Goal: Task Accomplishment & Management: Manage account settings

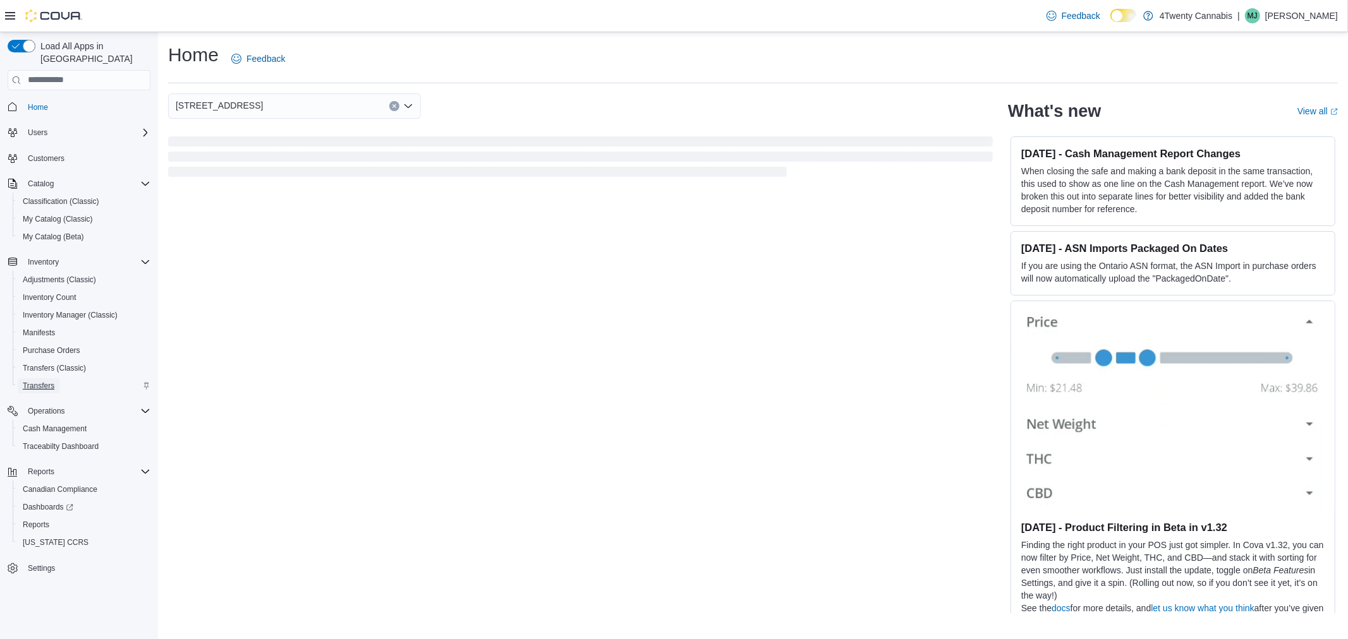
click at [47, 381] on span "Transfers" at bounding box center [39, 386] width 32 height 10
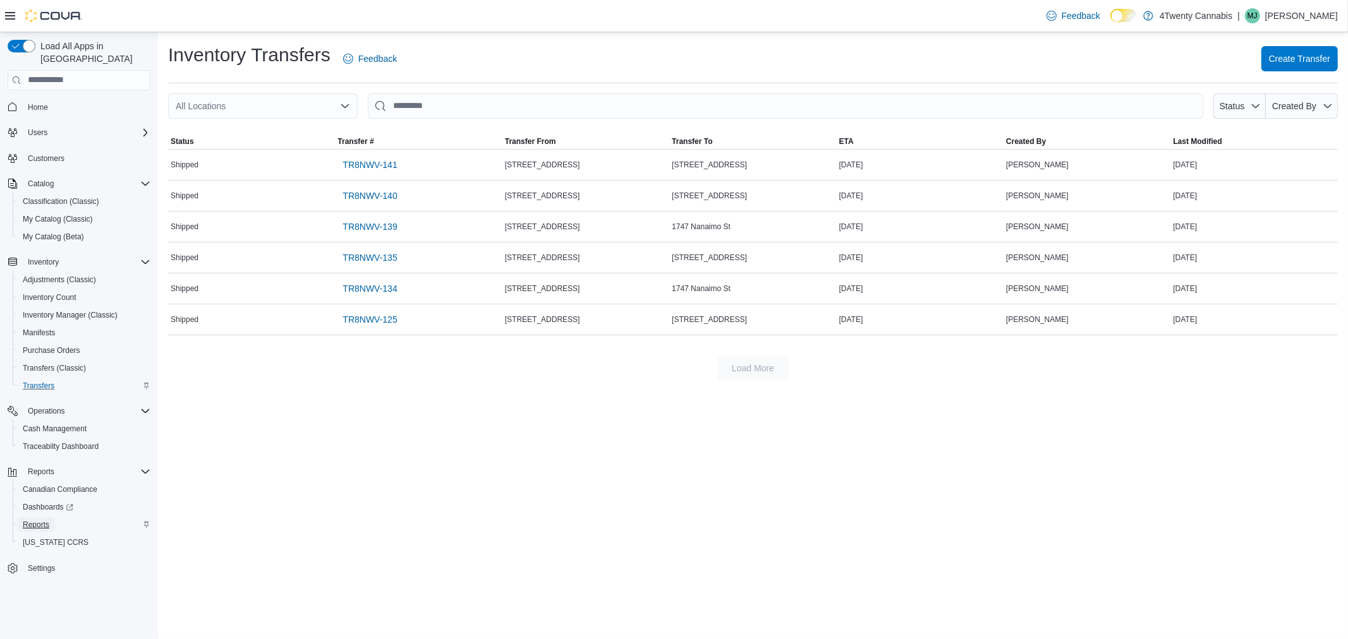
click at [38, 520] on span "Reports" at bounding box center [36, 525] width 27 height 10
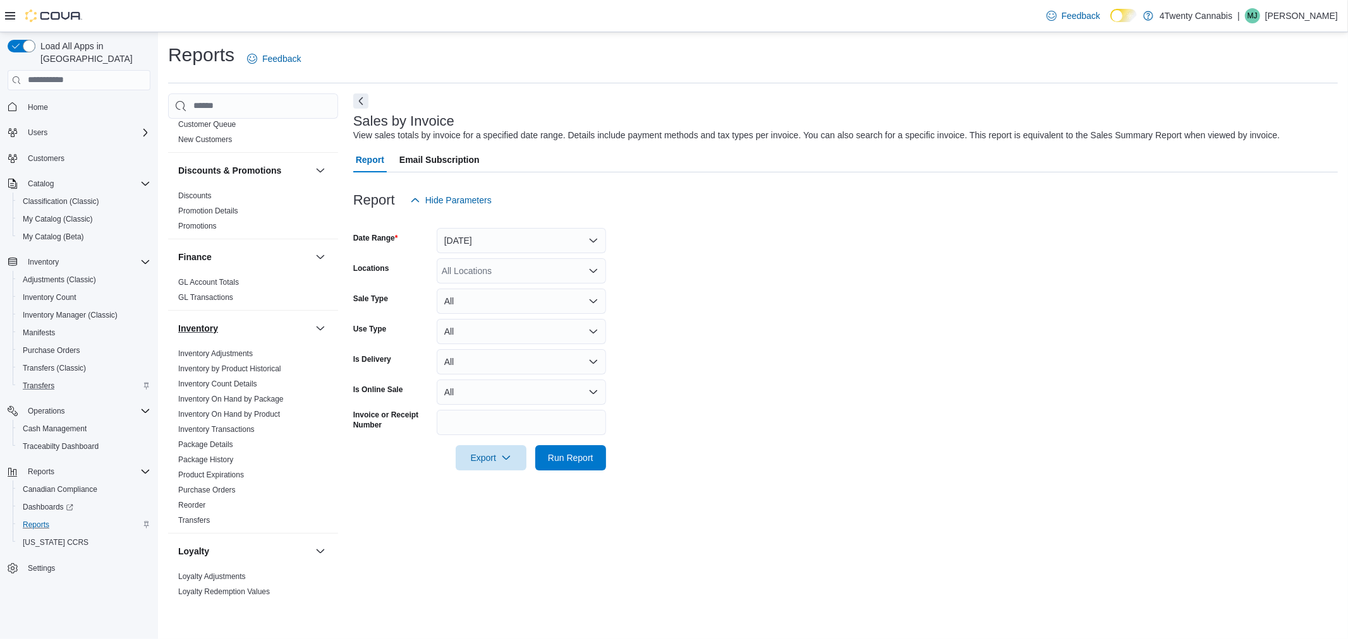
scroll to position [351, 0]
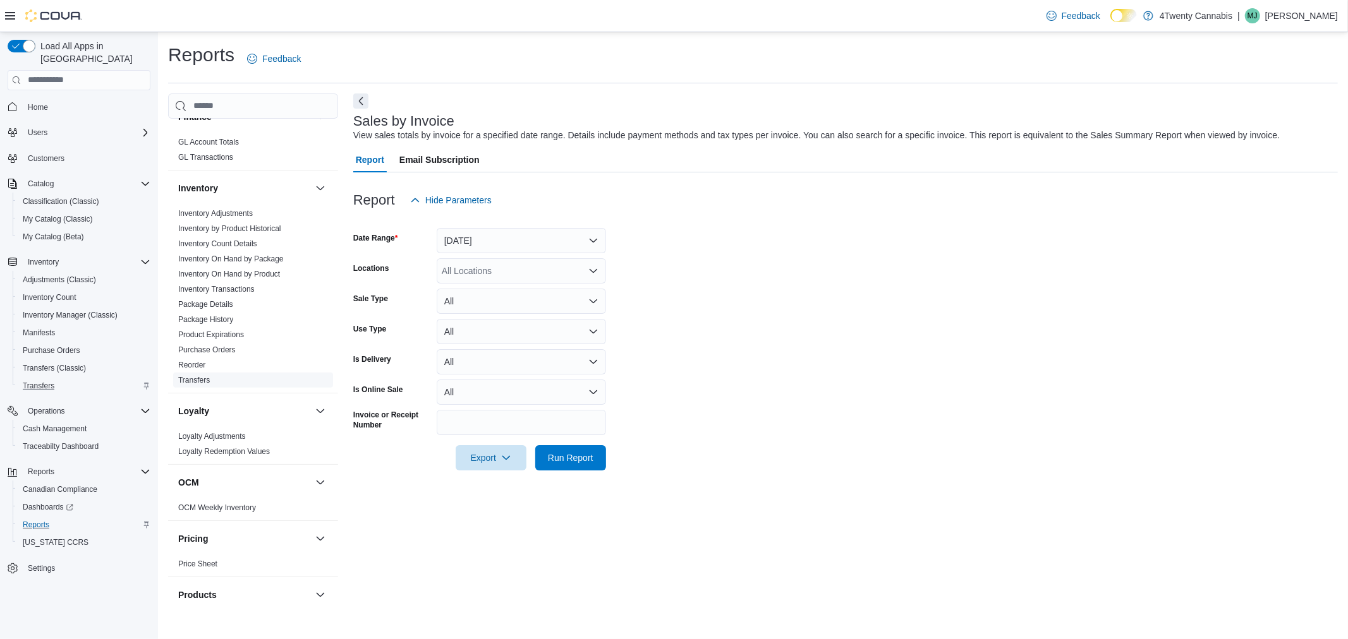
click at [197, 380] on link "Transfers" at bounding box center [194, 380] width 32 height 9
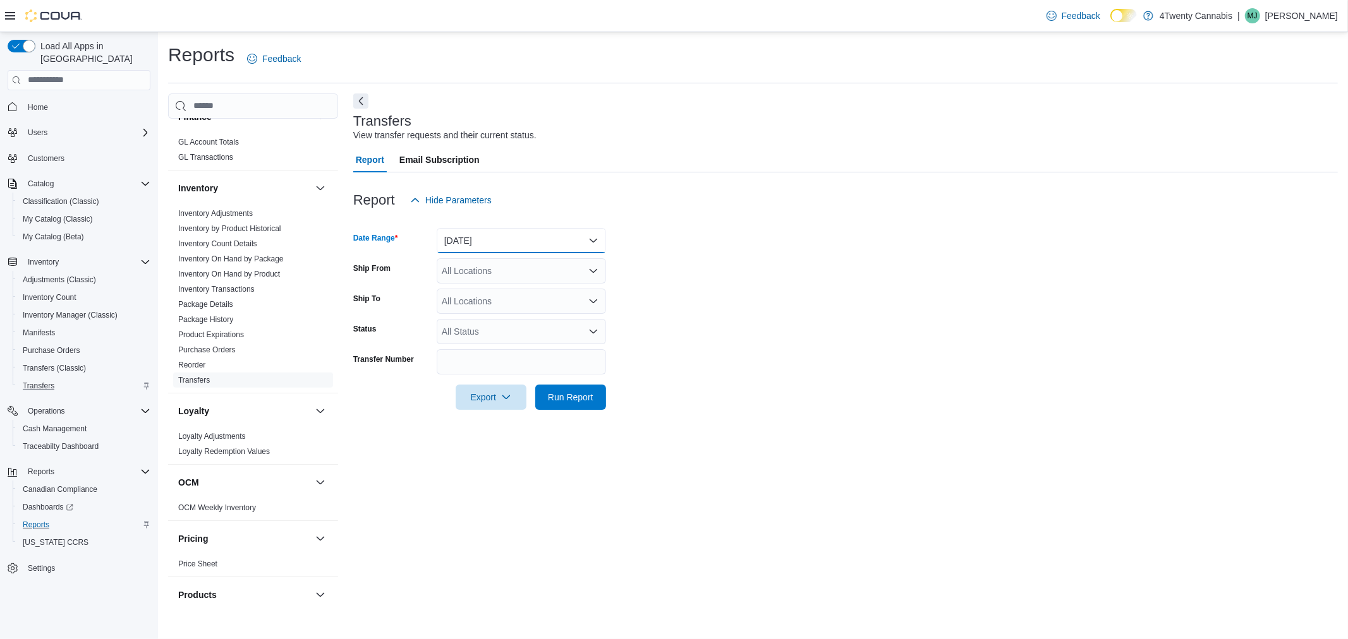
click at [494, 238] on button "Yesterday" at bounding box center [521, 240] width 169 height 25
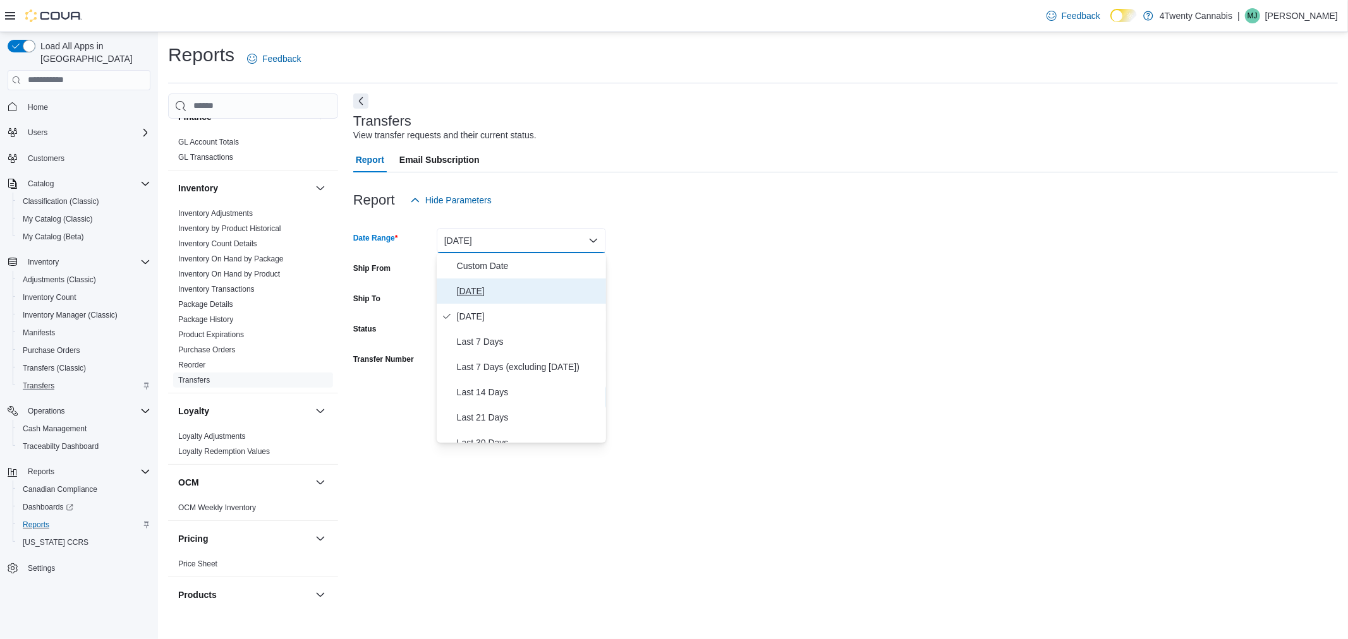
click at [481, 284] on span "Today" at bounding box center [529, 291] width 144 height 15
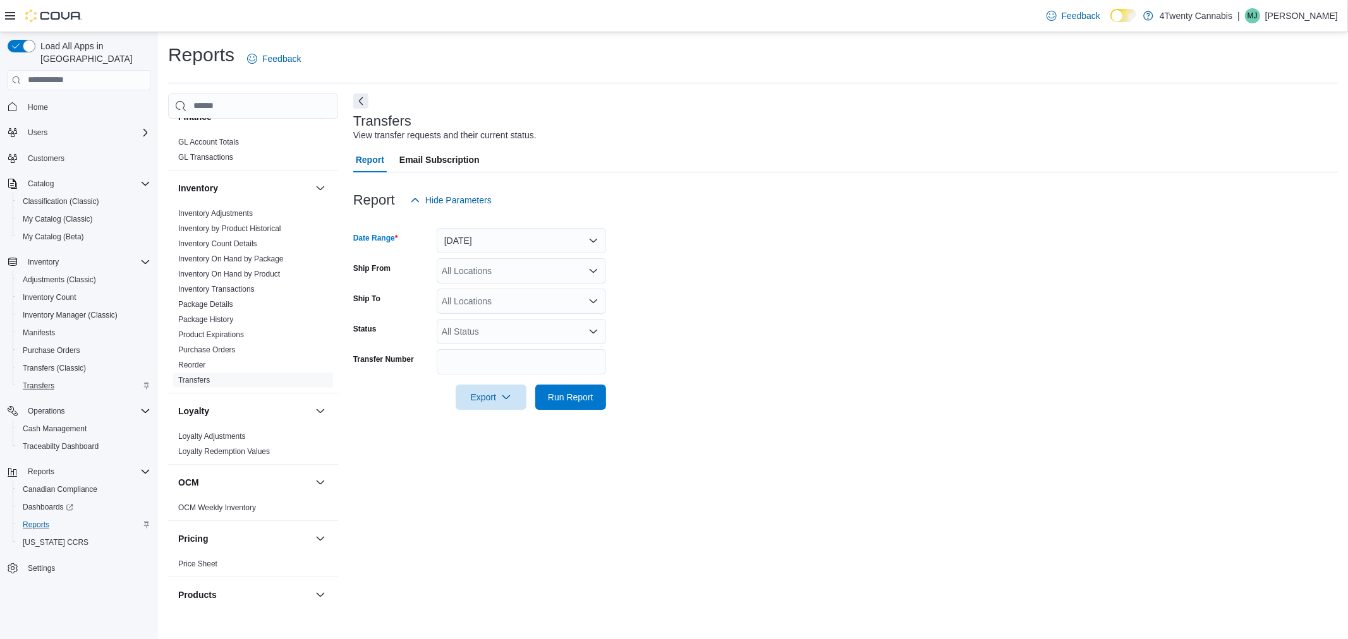
click at [487, 265] on div "All Locations" at bounding box center [521, 270] width 169 height 25
click at [498, 310] on span "1747 Nanaimo St" at bounding box center [498, 310] width 68 height 13
click at [756, 308] on form "Date Range Today Ship From 1747 Nanaimo St Ship To All Locations Status All Sta…" at bounding box center [845, 311] width 984 height 197
click at [502, 304] on div "All Locations" at bounding box center [521, 301] width 169 height 25
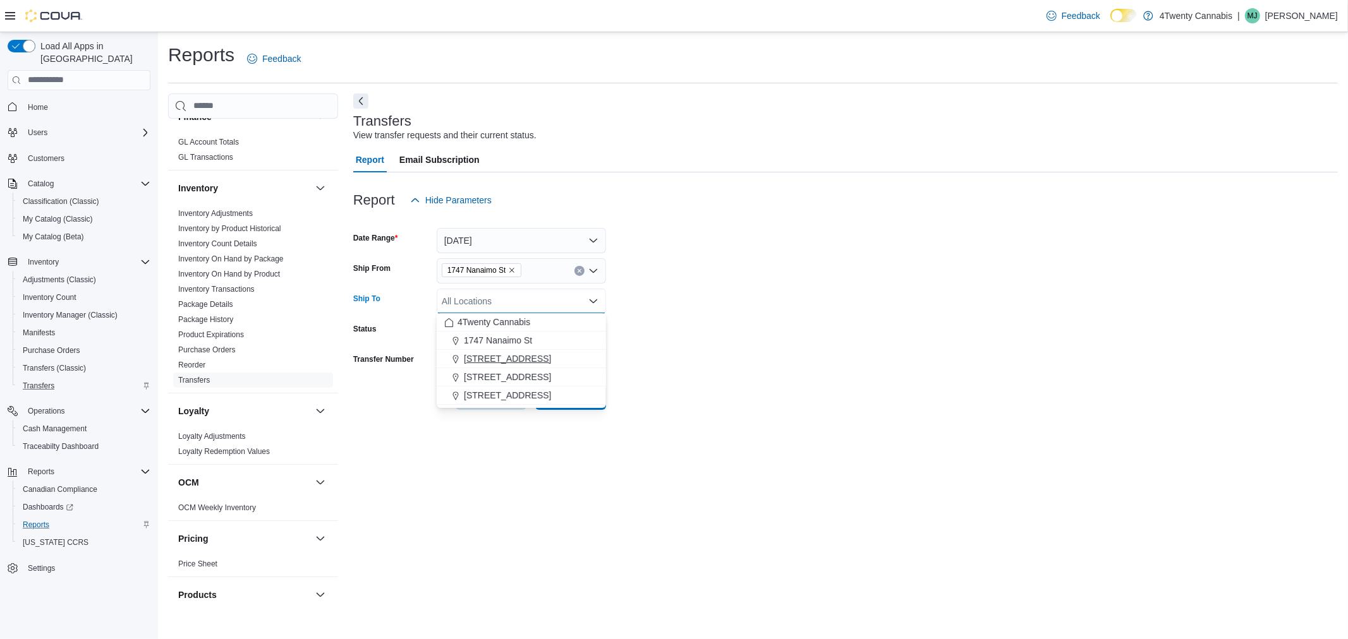
click at [500, 360] on span "[STREET_ADDRESS]" at bounding box center [507, 359] width 87 height 13
click at [863, 267] on form "Date Range Today Ship From 1747 Nanaimo St Ship To 2426 200 Street Combo box. S…" at bounding box center [845, 311] width 984 height 197
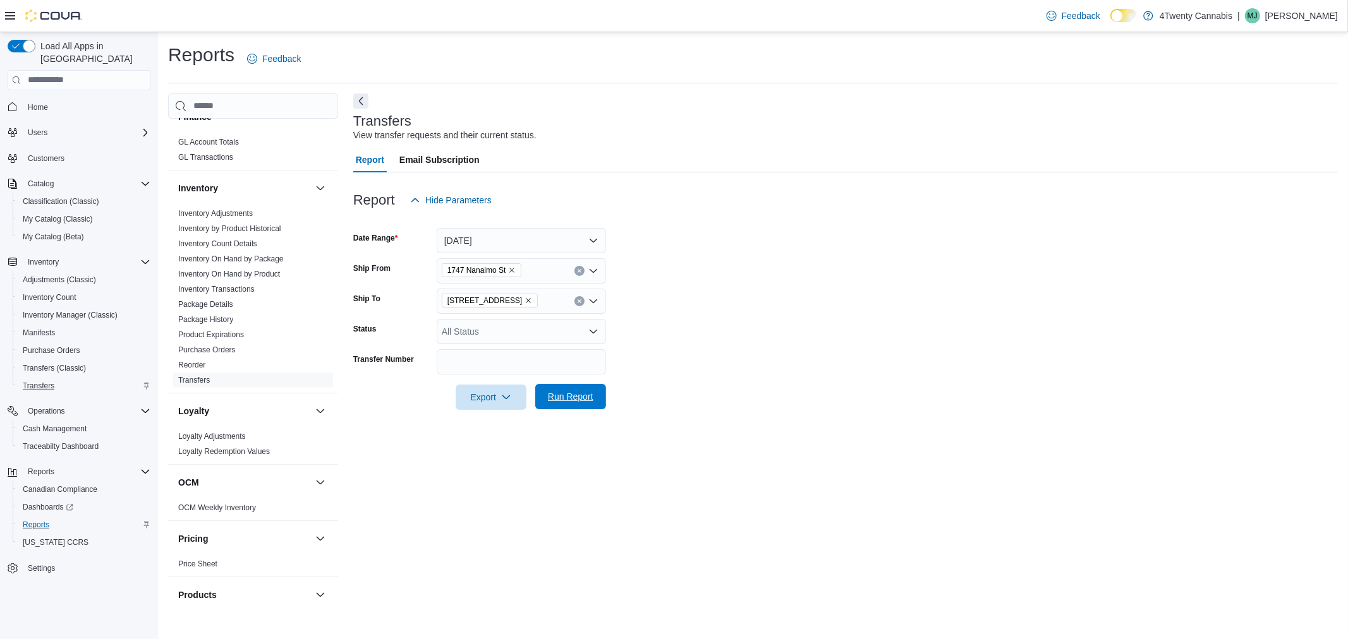
click at [563, 389] on span "Run Report" at bounding box center [571, 396] width 56 height 25
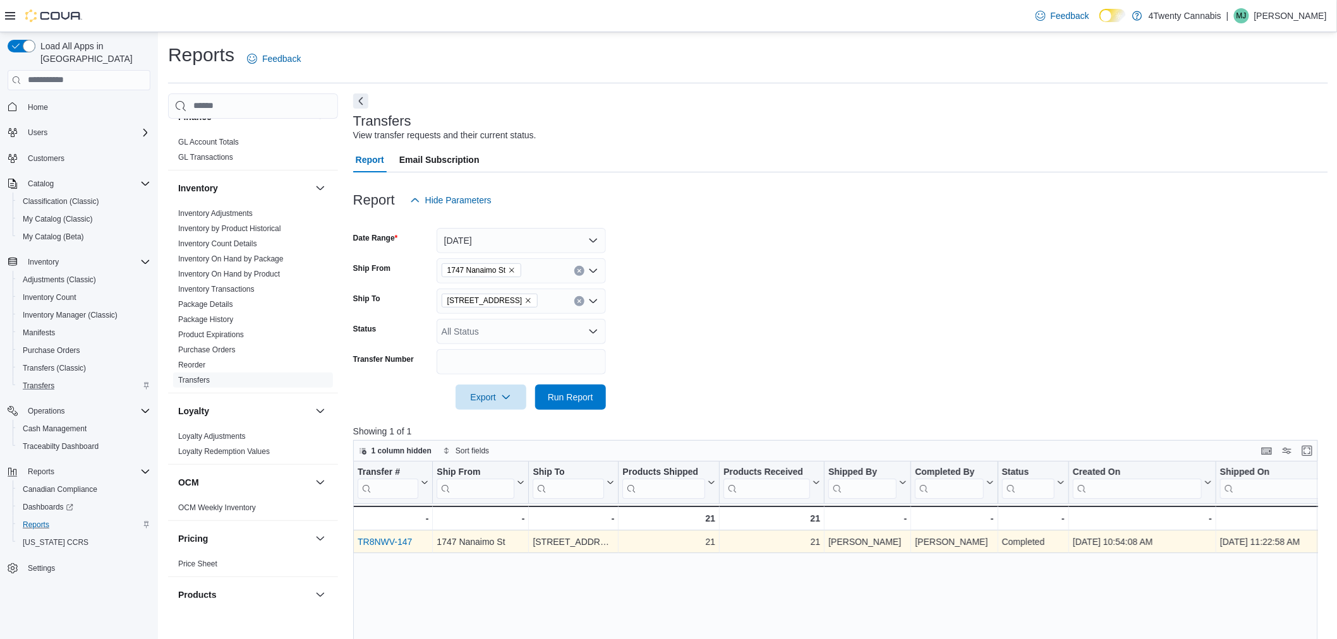
click at [390, 538] on link "TR8NWV-147" at bounding box center [385, 542] width 54 height 10
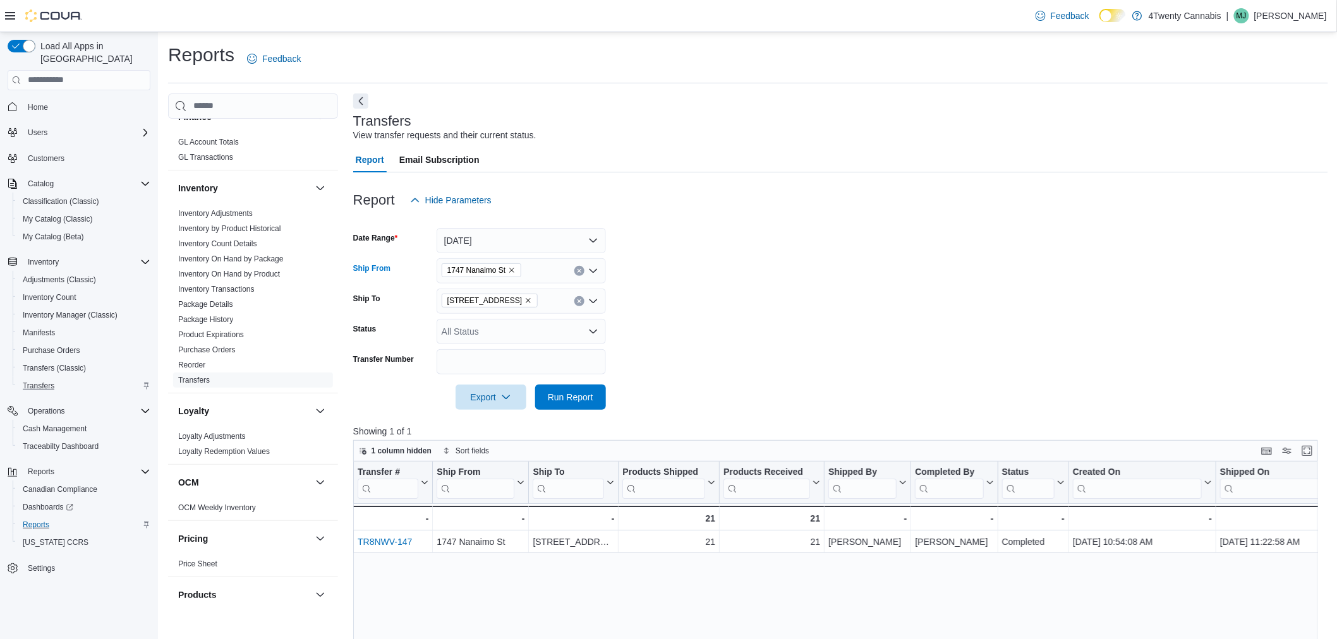
click at [512, 269] on icon "Remove 1747 Nanaimo St from selection in this group" at bounding box center [512, 270] width 5 height 5
click at [491, 361] on span "7389 River Rd" at bounding box center [507, 365] width 87 height 13
click at [903, 325] on form "Date Range Today Ship From 7389 River Rd Combo box. Selected. 7389 River Rd. Pr…" at bounding box center [840, 311] width 975 height 197
click at [524, 269] on icon "Remove 7389 River Rd from selection in this group" at bounding box center [528, 271] width 8 height 8
click at [500, 308] on span "1747 Nanaimo St" at bounding box center [498, 310] width 68 height 13
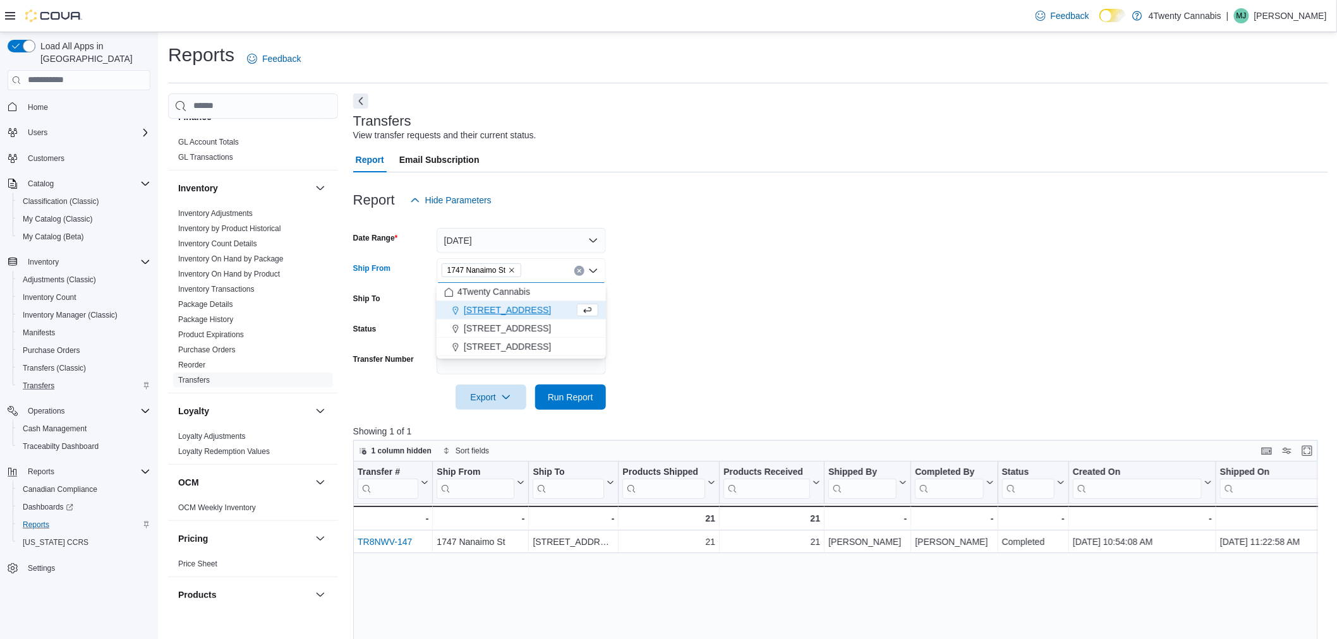
click at [886, 306] on form "Date Range Today Ship From 1747 Nanaimo St Combo box. Selected. 1747 Nanaimo St…" at bounding box center [840, 311] width 975 height 197
click at [496, 245] on button "Today" at bounding box center [521, 240] width 169 height 25
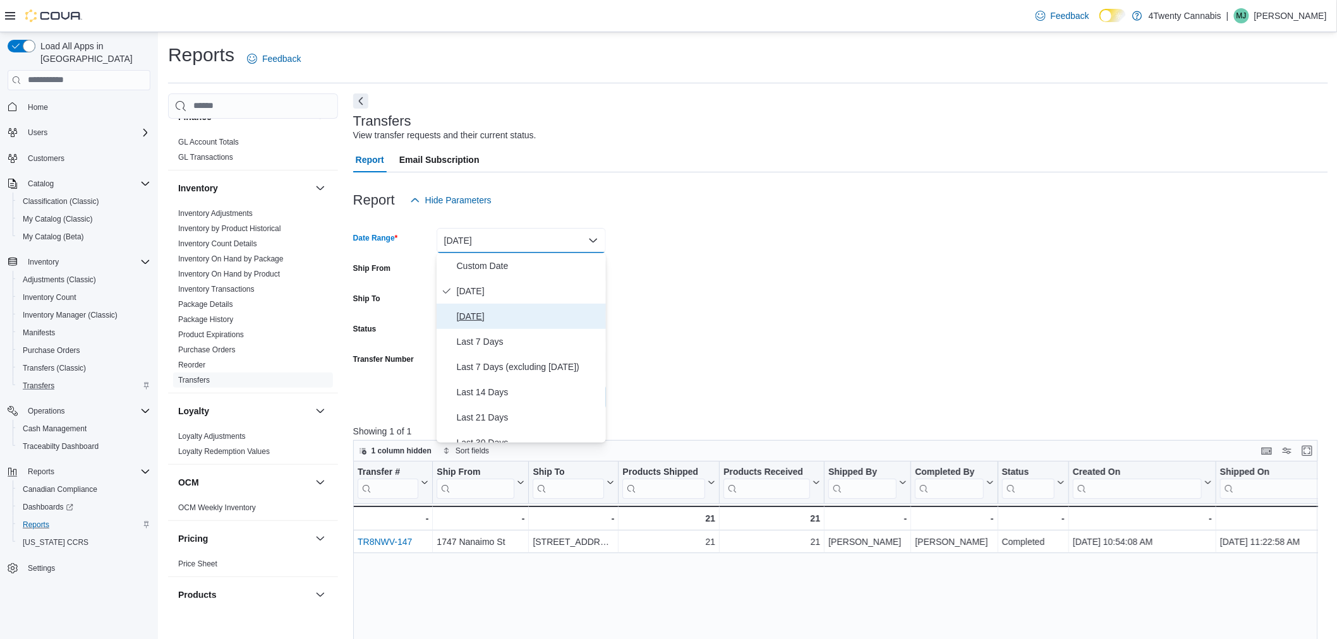
click at [484, 310] on span "Yesterday" at bounding box center [529, 316] width 144 height 15
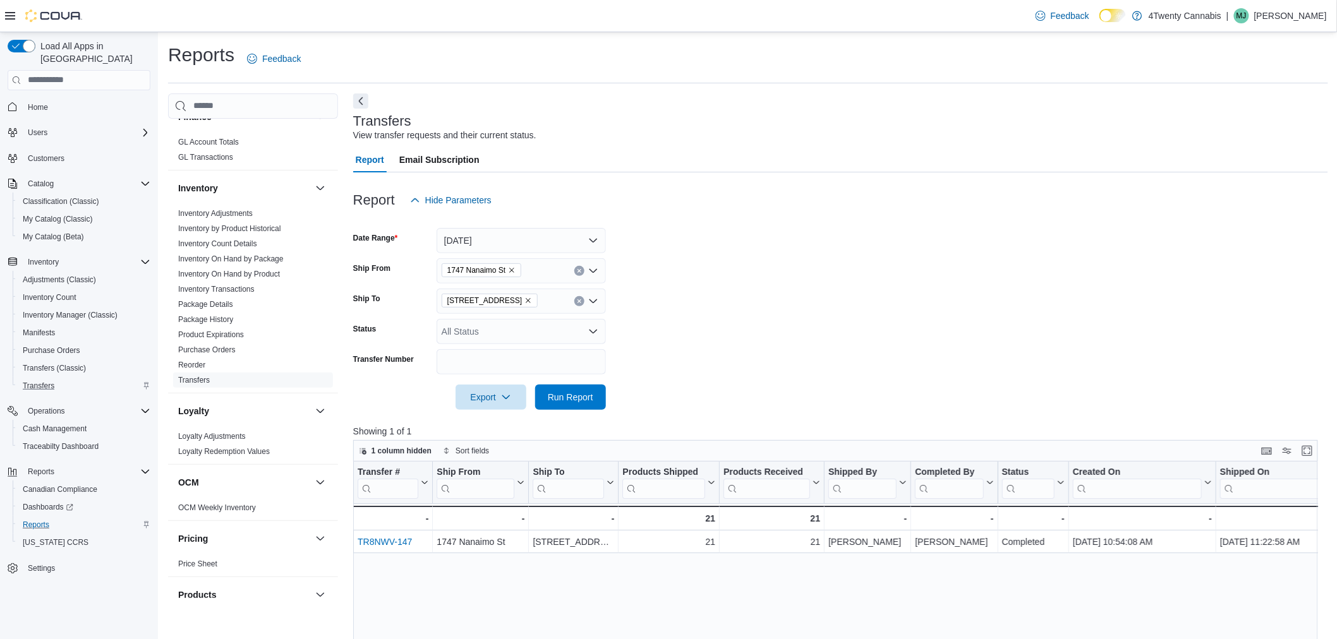
click at [916, 355] on form "Date Range Yesterday Ship From 1747 Nanaimo St Ship To 2426 200 Street Status A…" at bounding box center [840, 311] width 975 height 197
click at [558, 400] on span "Run Report" at bounding box center [570, 396] width 45 height 13
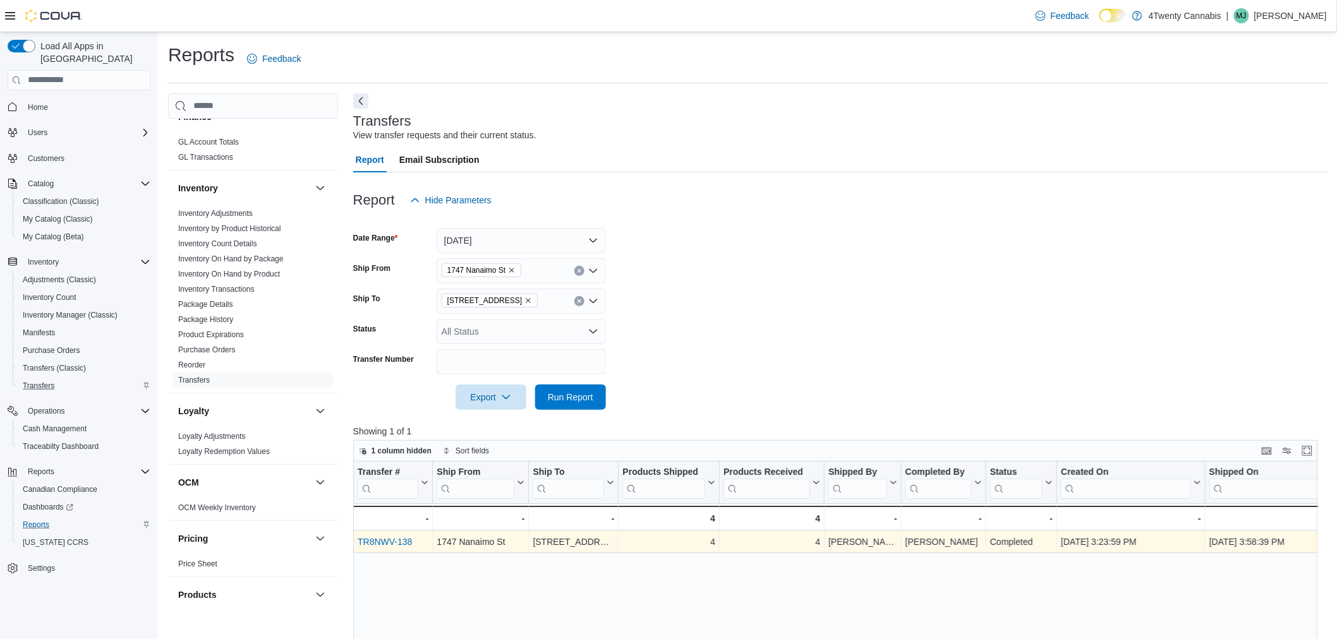
click at [383, 540] on link "TR8NWV-138" at bounding box center [385, 542] width 54 height 10
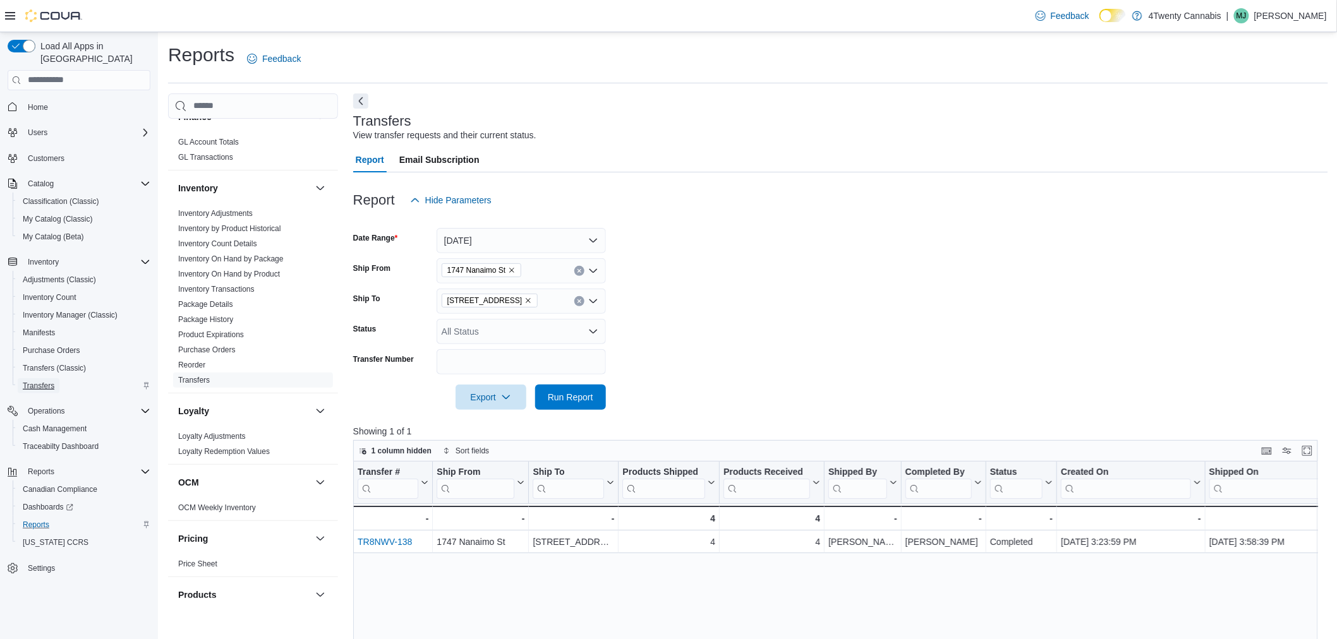
click at [42, 381] on span "Transfers" at bounding box center [39, 386] width 32 height 10
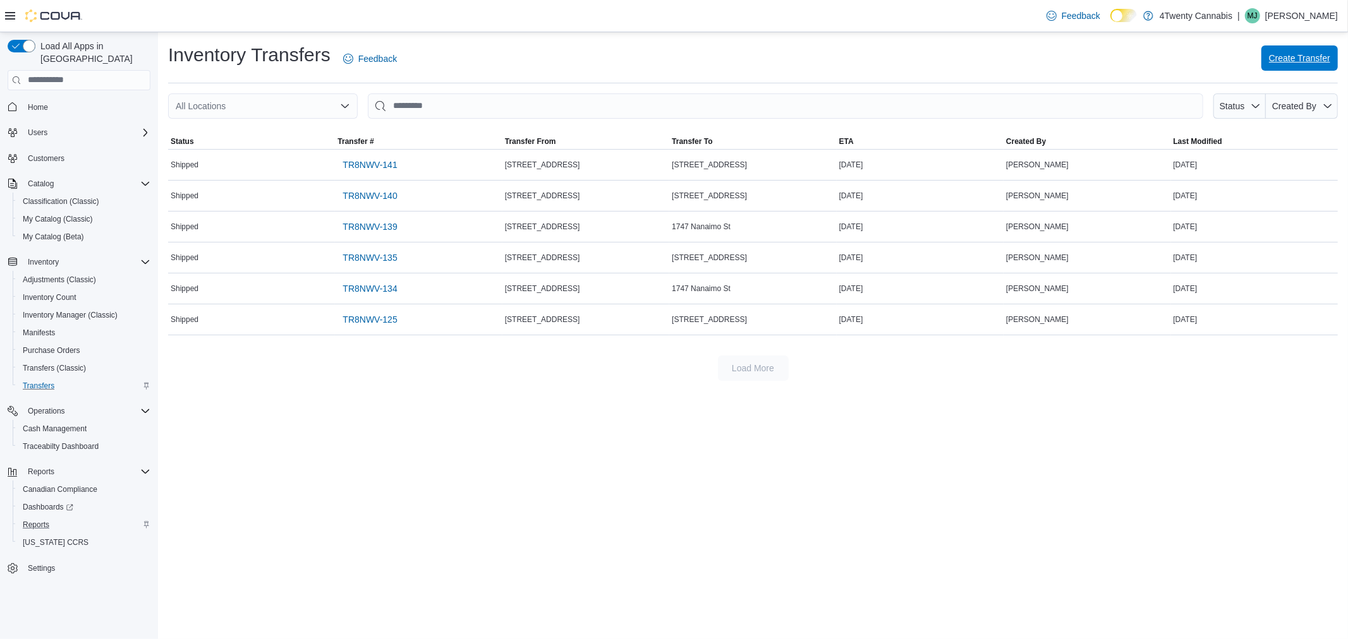
click at [1307, 61] on span "Create Transfer" at bounding box center [1299, 58] width 61 height 13
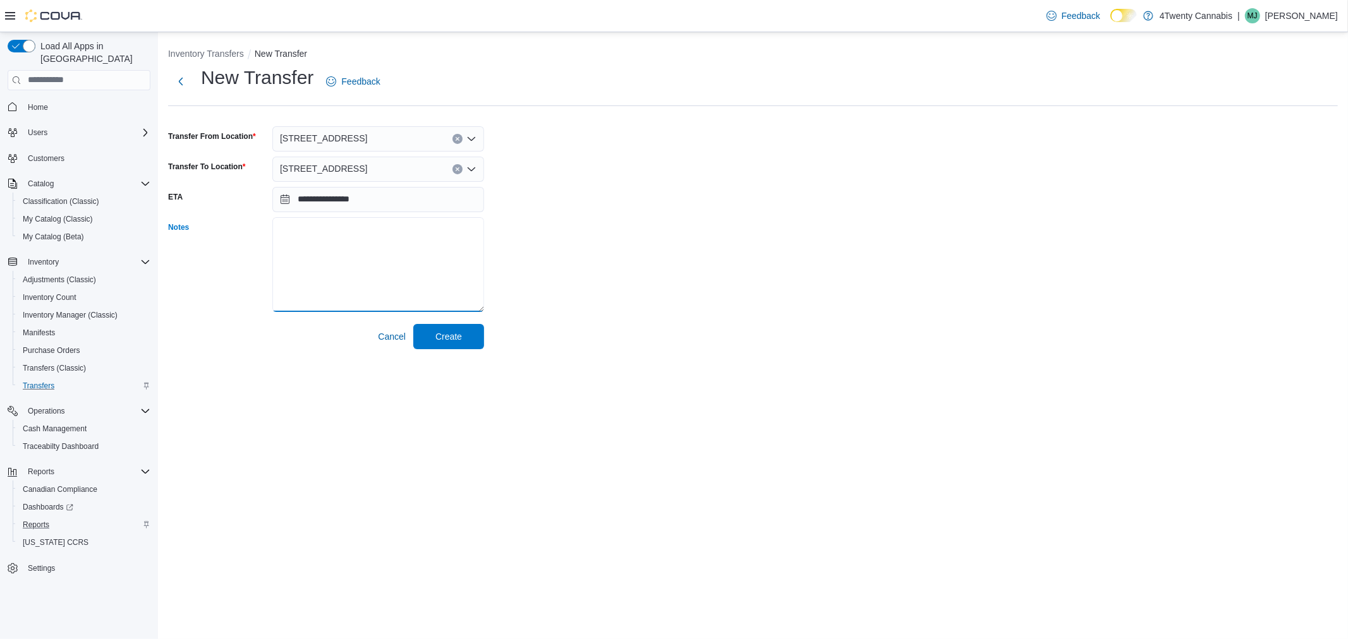
click at [365, 242] on textarea "Notes" at bounding box center [378, 264] width 212 height 95
type textarea "**********"
click at [439, 334] on span "Create" at bounding box center [448, 335] width 27 height 13
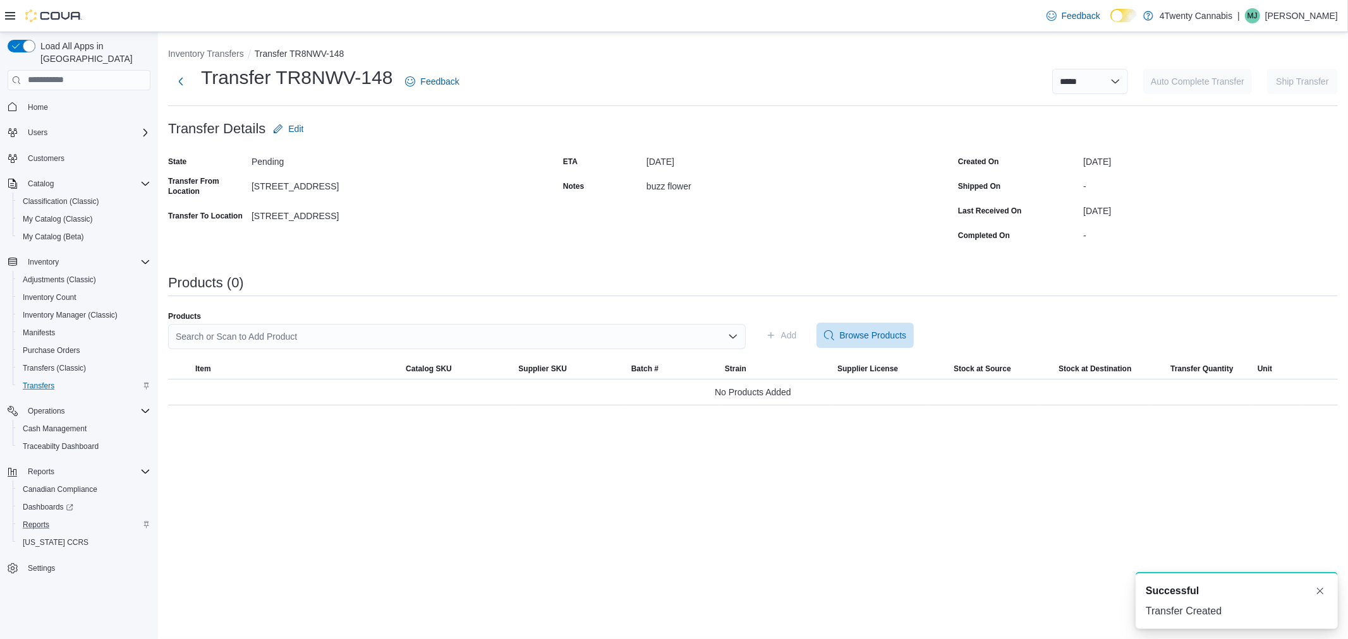
click at [296, 336] on div "Search or Scan to Add Product" at bounding box center [456, 336] width 577 height 25
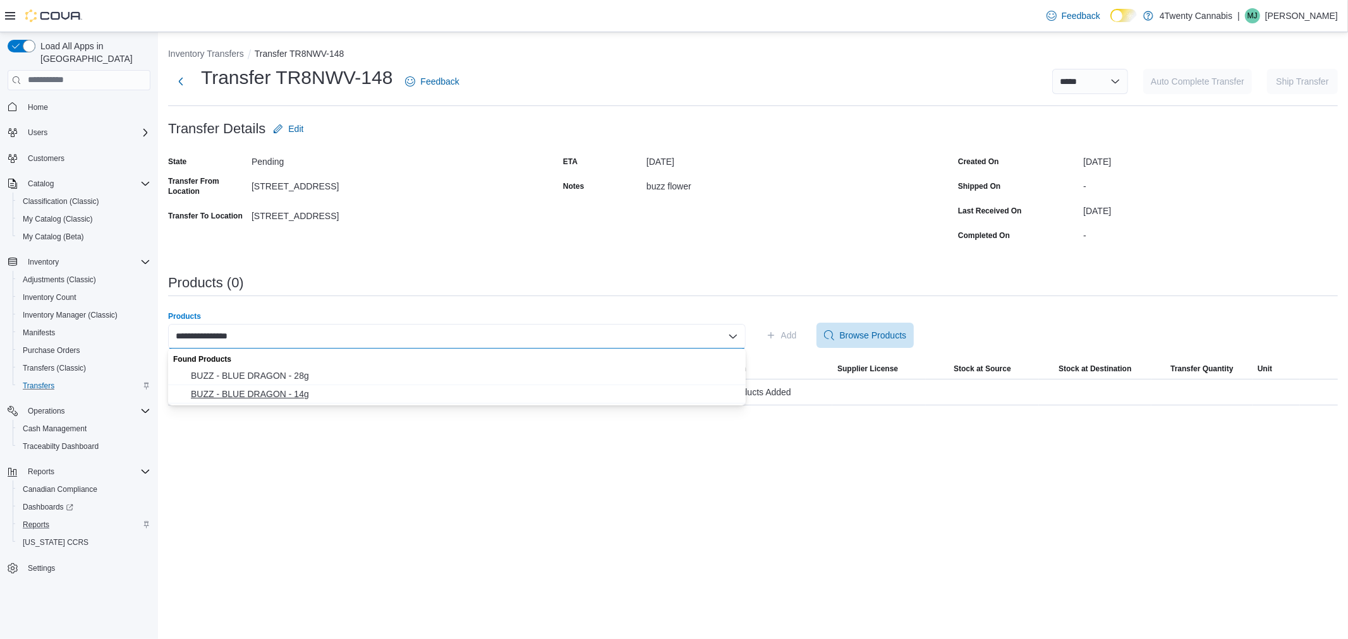
type input "**********"
click at [284, 401] on button "BUZZ - BLUE DRAGON - 14g" at bounding box center [456, 394] width 577 height 18
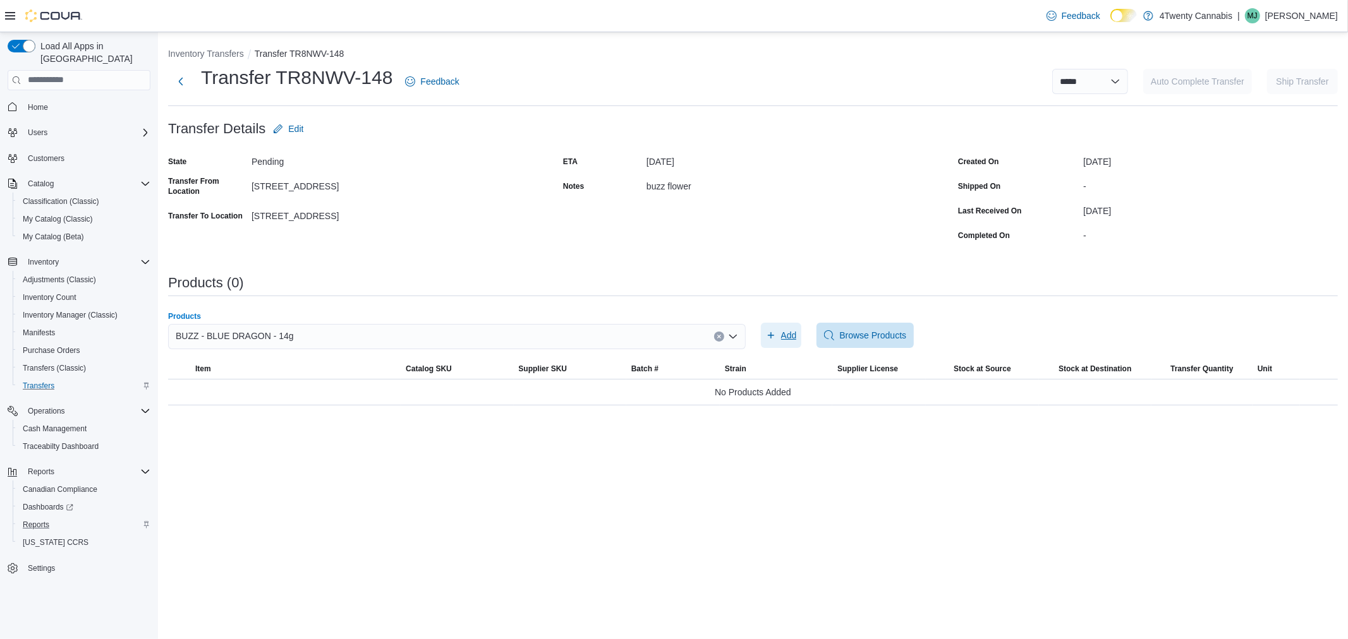
click at [786, 330] on span "Add" at bounding box center [789, 335] width 16 height 13
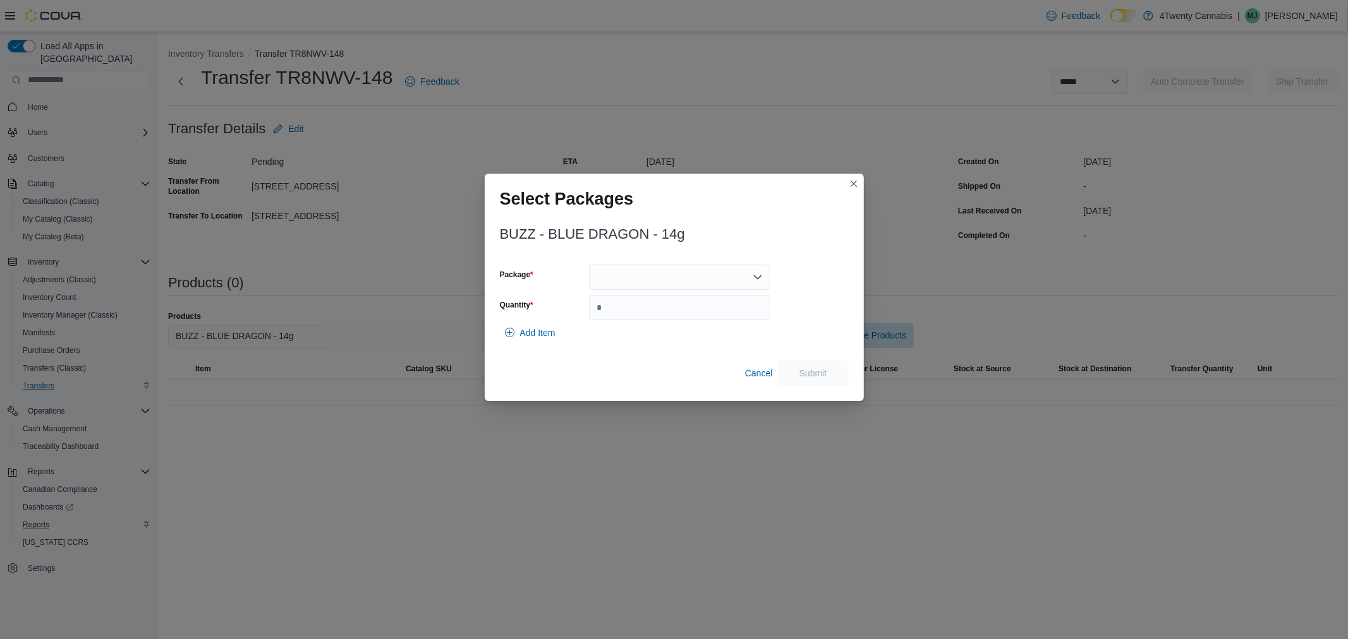
click at [667, 270] on div at bounding box center [679, 277] width 181 height 25
click at [643, 318] on span "HW6535-D" at bounding box center [687, 317] width 151 height 13
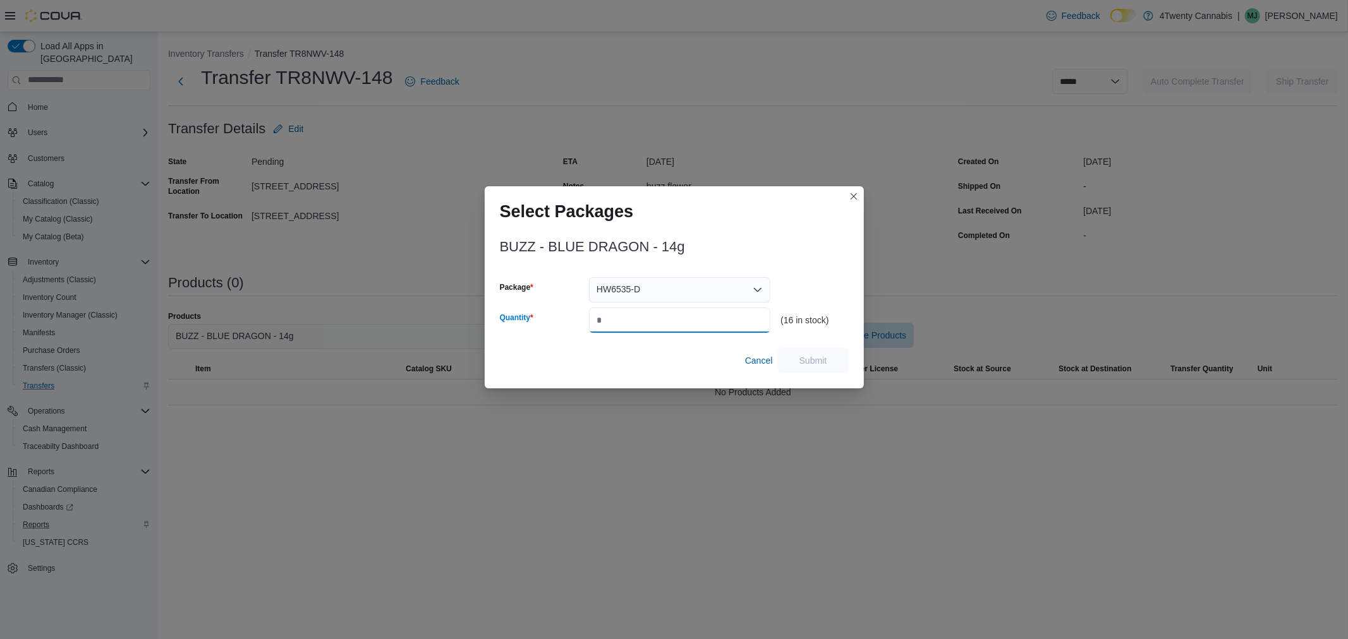
click at [642, 318] on input "Quantity" at bounding box center [679, 320] width 181 height 25
type input "**"
click at [812, 355] on span "Submit" at bounding box center [813, 360] width 28 height 13
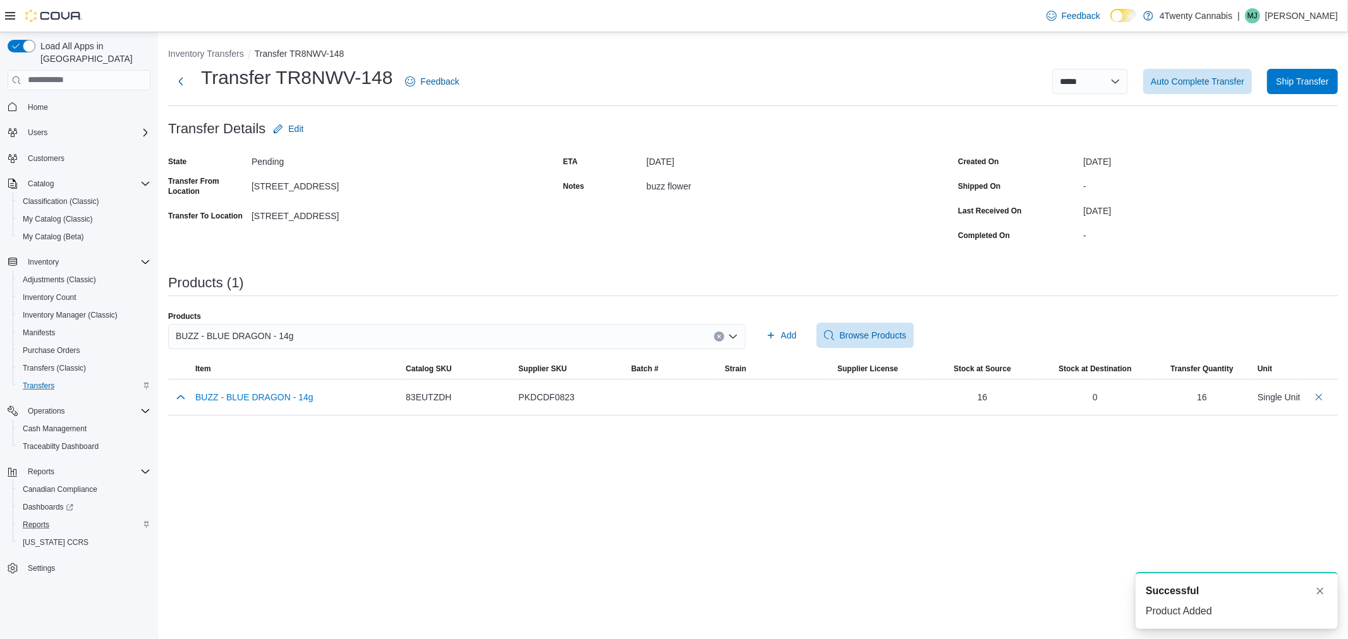
click at [231, 332] on span "BUZZ - BLUE DRAGON - 14g" at bounding box center [235, 336] width 118 height 15
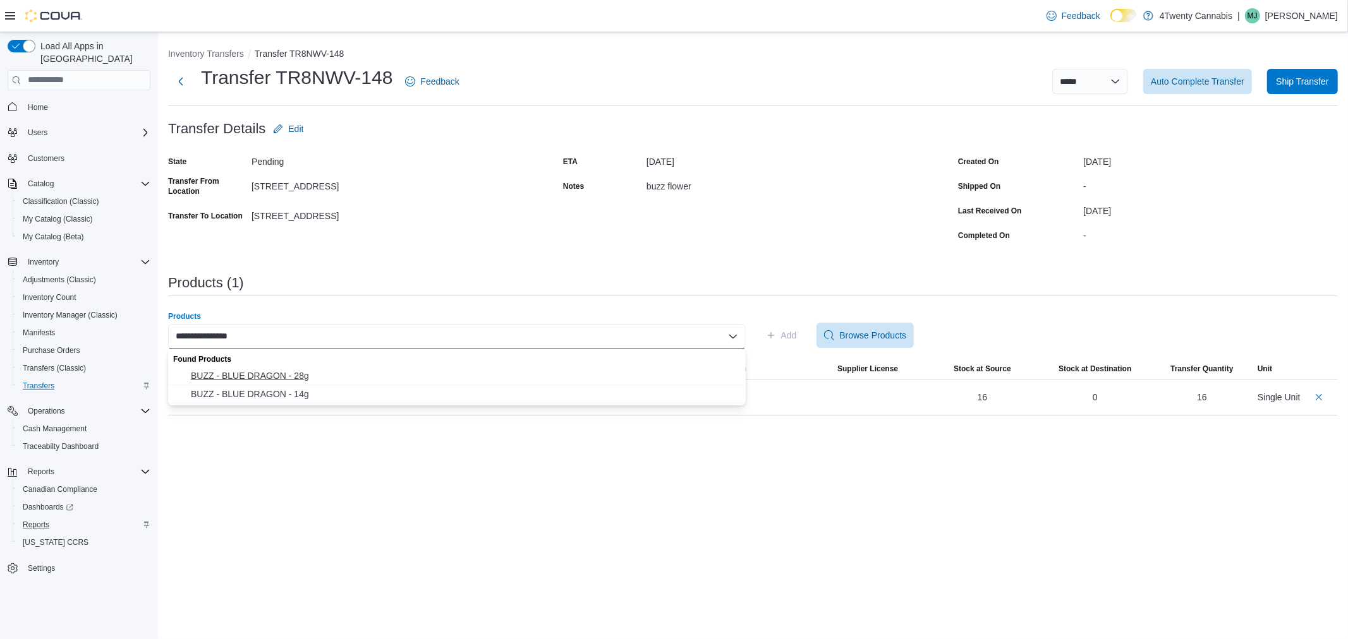
type input "**********"
click at [268, 382] on button "BUZZ - BLUE DRAGON - 28g" at bounding box center [456, 376] width 577 height 18
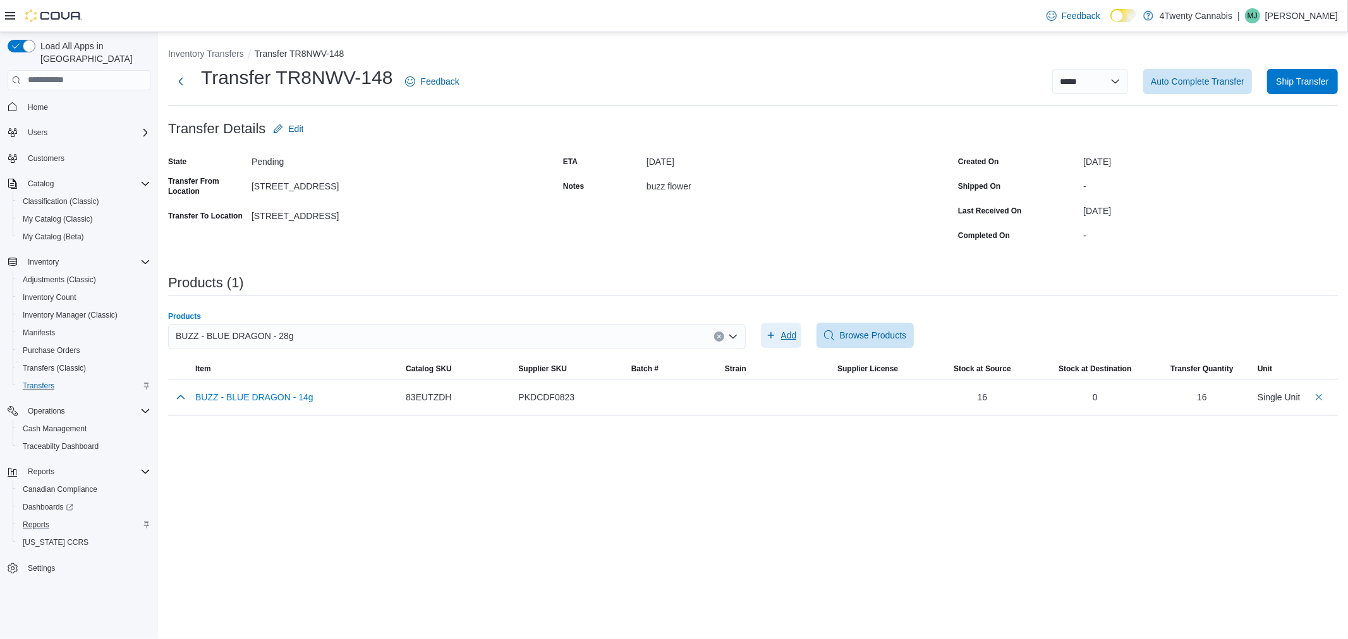
click at [792, 336] on span "Add" at bounding box center [789, 335] width 16 height 13
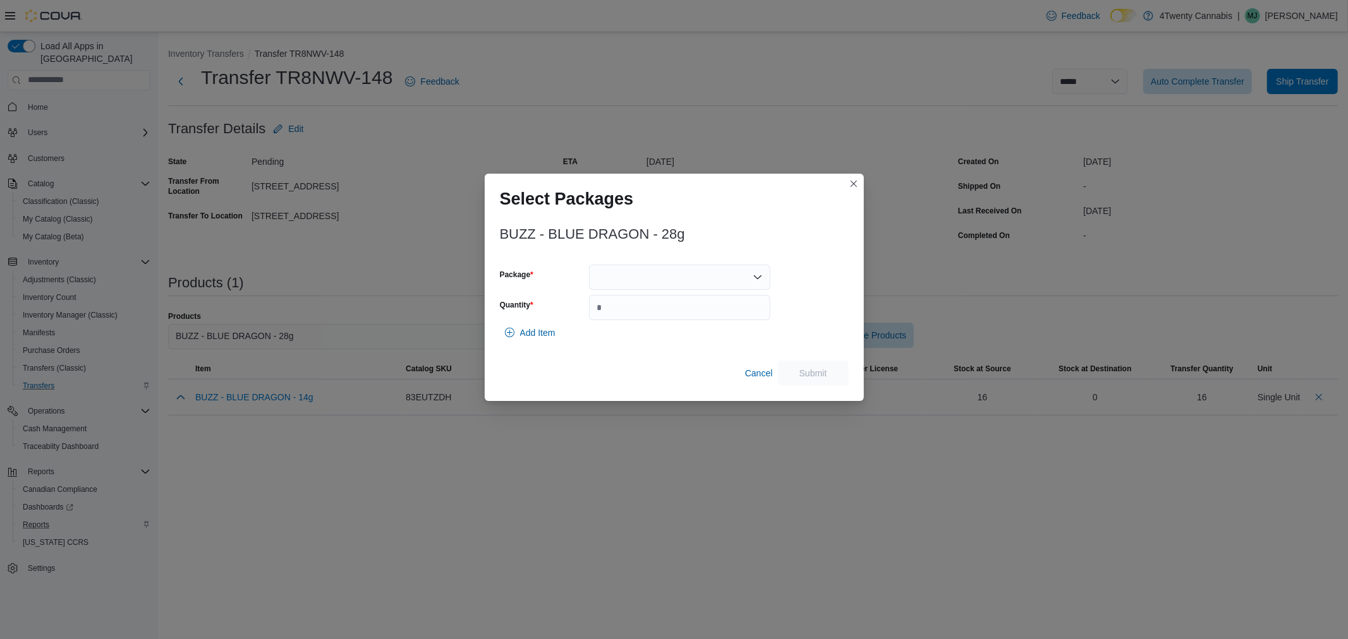
click at [613, 269] on div at bounding box center [679, 277] width 181 height 25
click at [625, 320] on span "HW6535-D" at bounding box center [687, 317] width 151 height 13
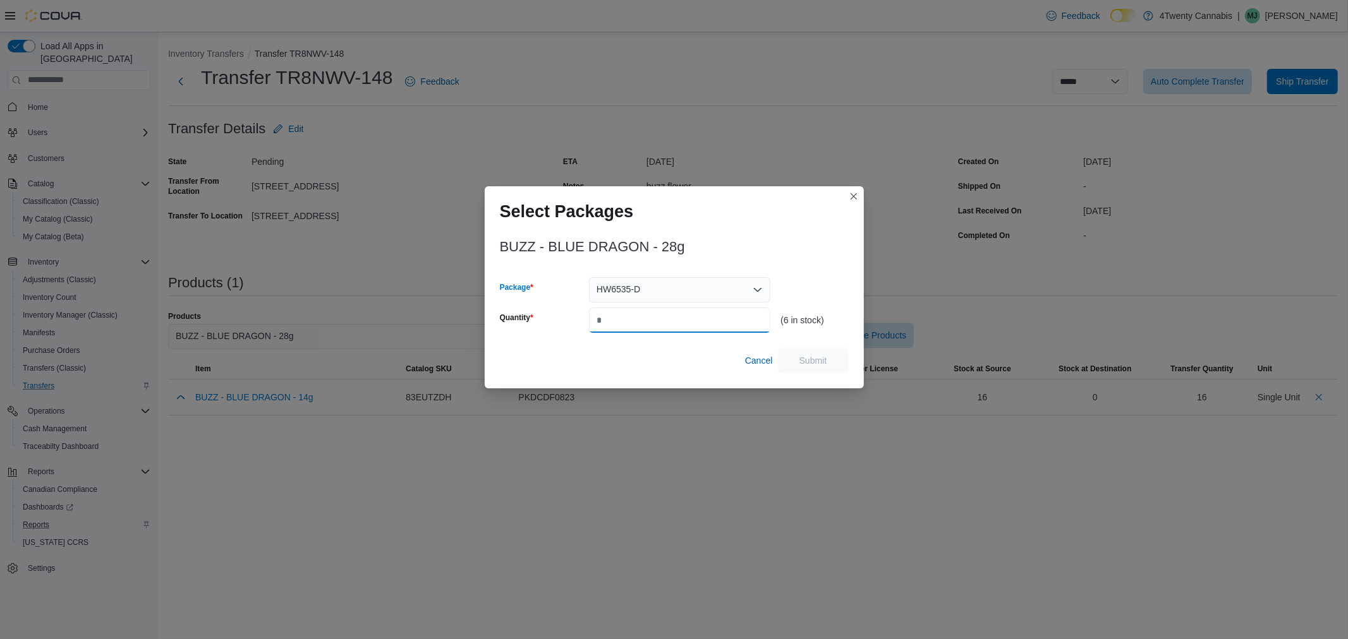
click at [634, 320] on input "Quantity" at bounding box center [679, 320] width 181 height 25
type input "*"
click at [806, 365] on span "Submit" at bounding box center [813, 360] width 28 height 13
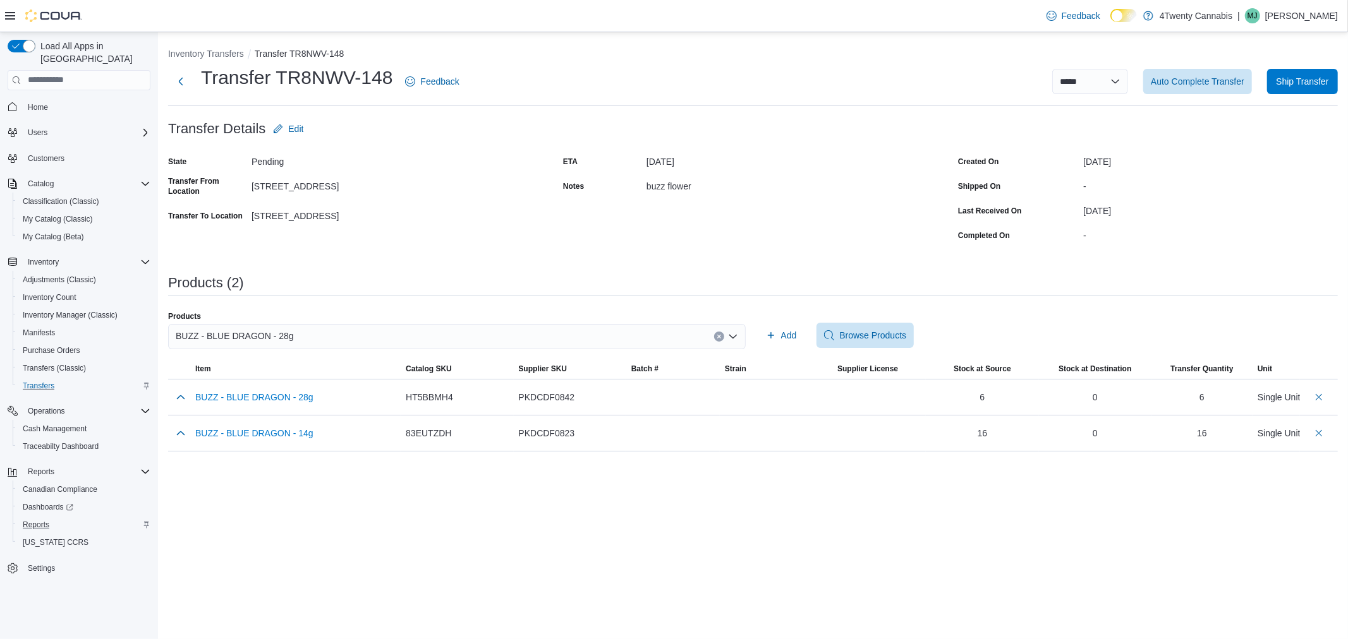
click at [281, 331] on span "BUZZ - BLUE DRAGON - 28g" at bounding box center [235, 336] width 118 height 15
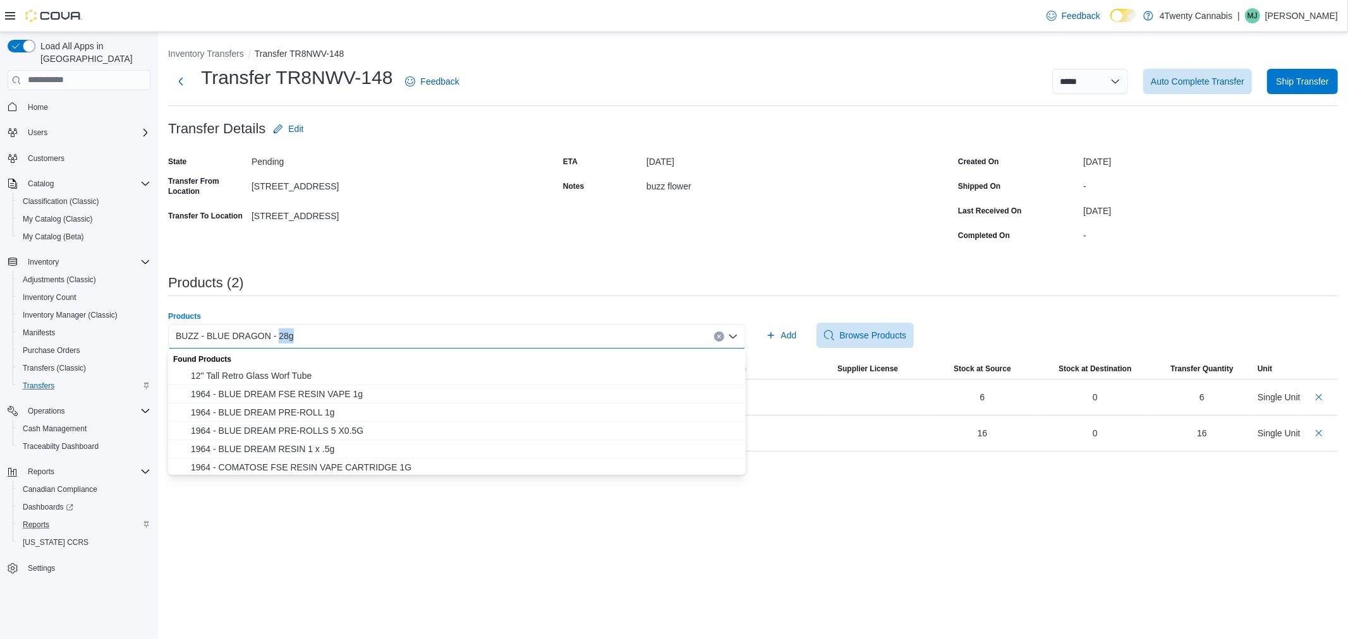
click at [281, 331] on span "BUZZ - BLUE DRAGON - 28g" at bounding box center [235, 336] width 118 height 15
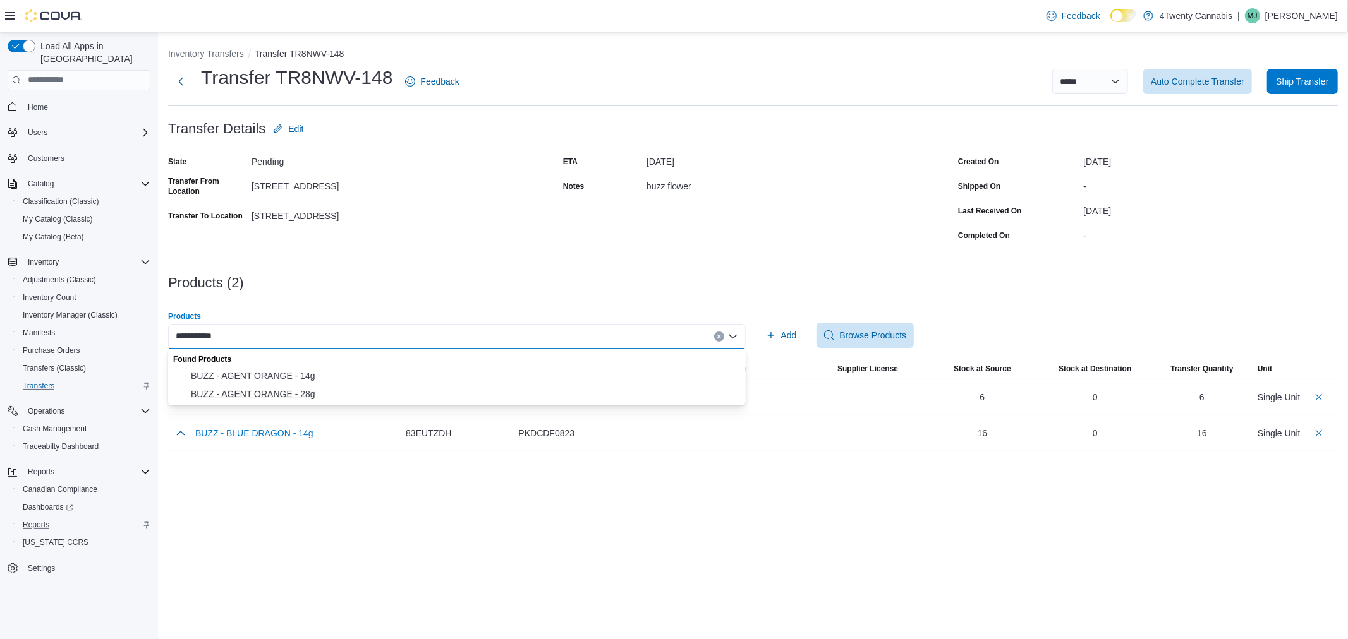
type input "**********"
click at [289, 388] on span "BUZZ - AGENT ORANGE - 28g" at bounding box center [464, 394] width 547 height 13
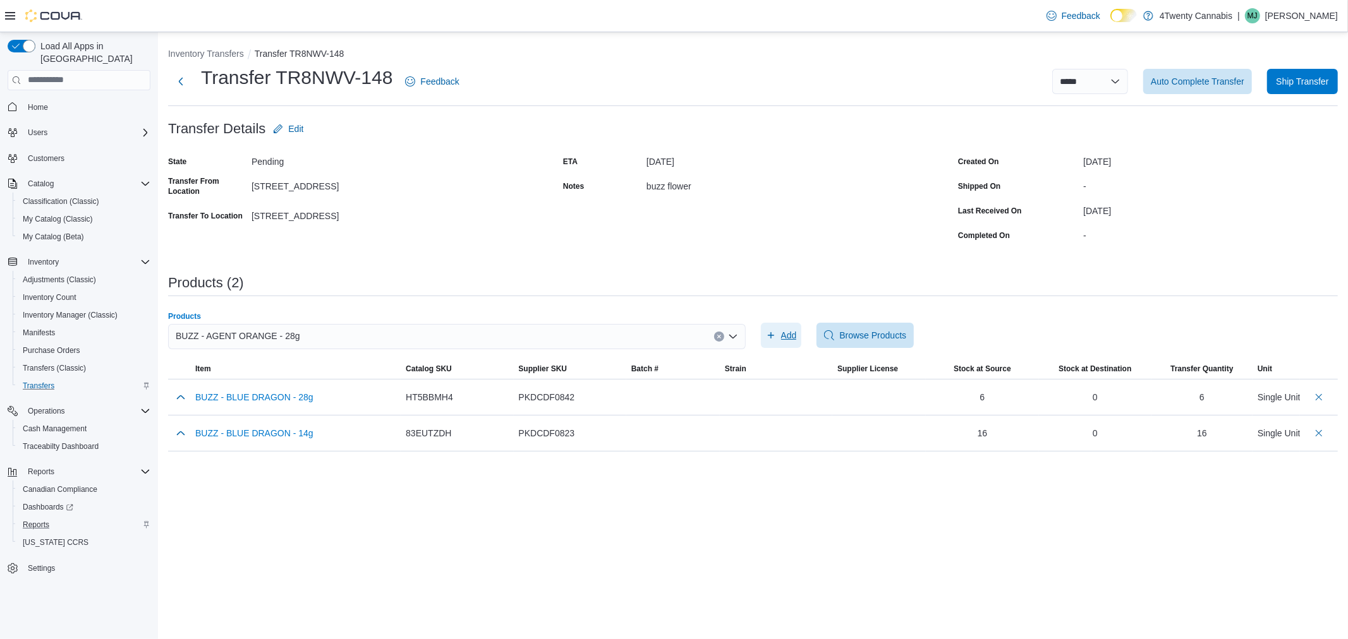
click at [780, 334] on span "Add" at bounding box center [781, 335] width 31 height 25
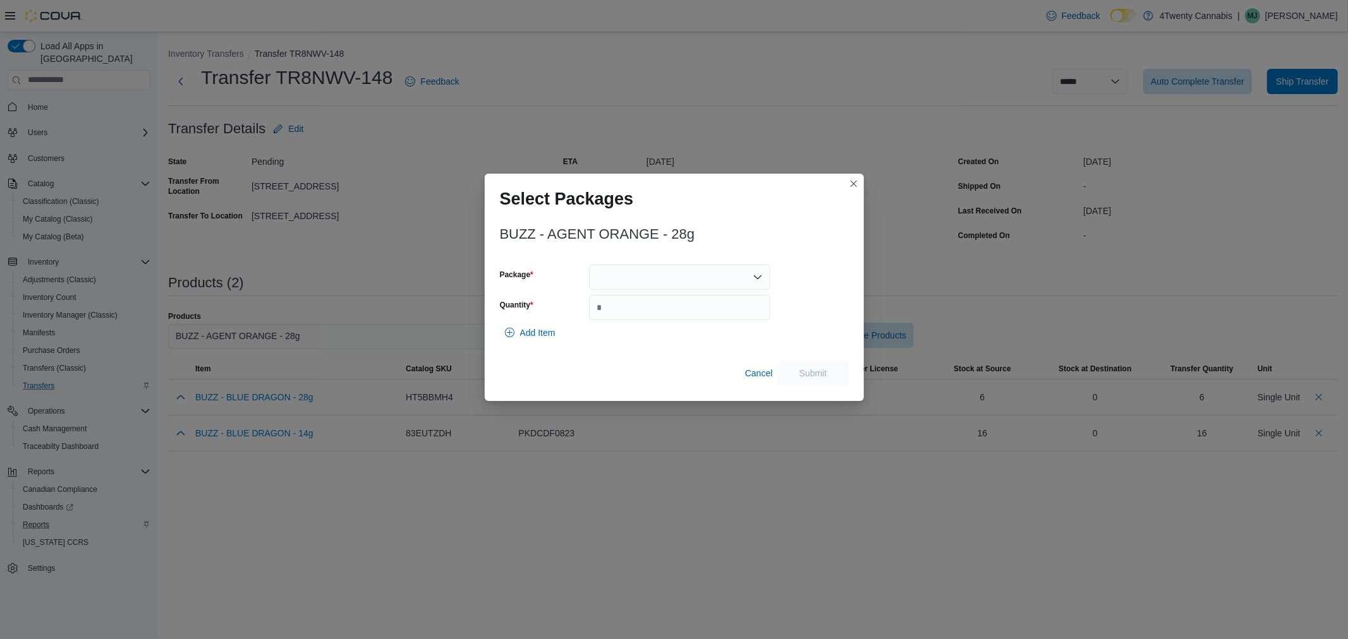
click at [645, 272] on div at bounding box center [679, 277] width 181 height 25
click at [658, 315] on span "HW6535-D" at bounding box center [687, 317] width 151 height 13
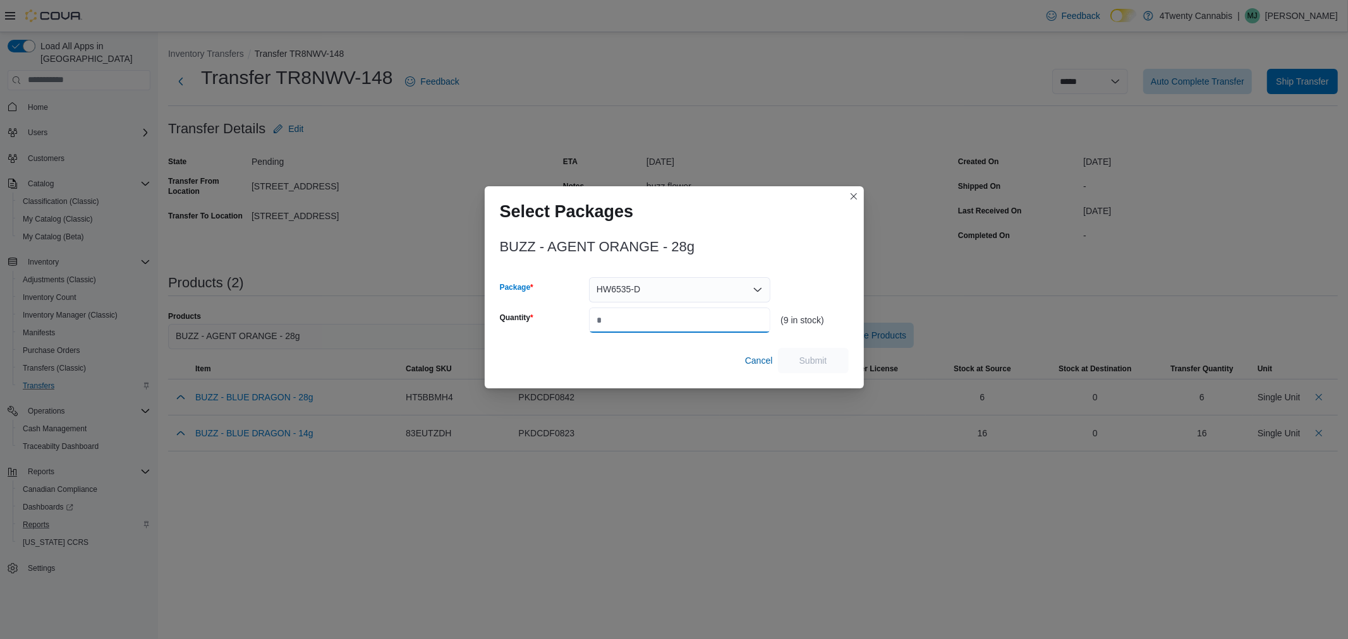
click at [658, 314] on input "Quantity" at bounding box center [679, 320] width 181 height 25
type input "*"
click at [838, 358] on span "Submit" at bounding box center [813, 359] width 56 height 25
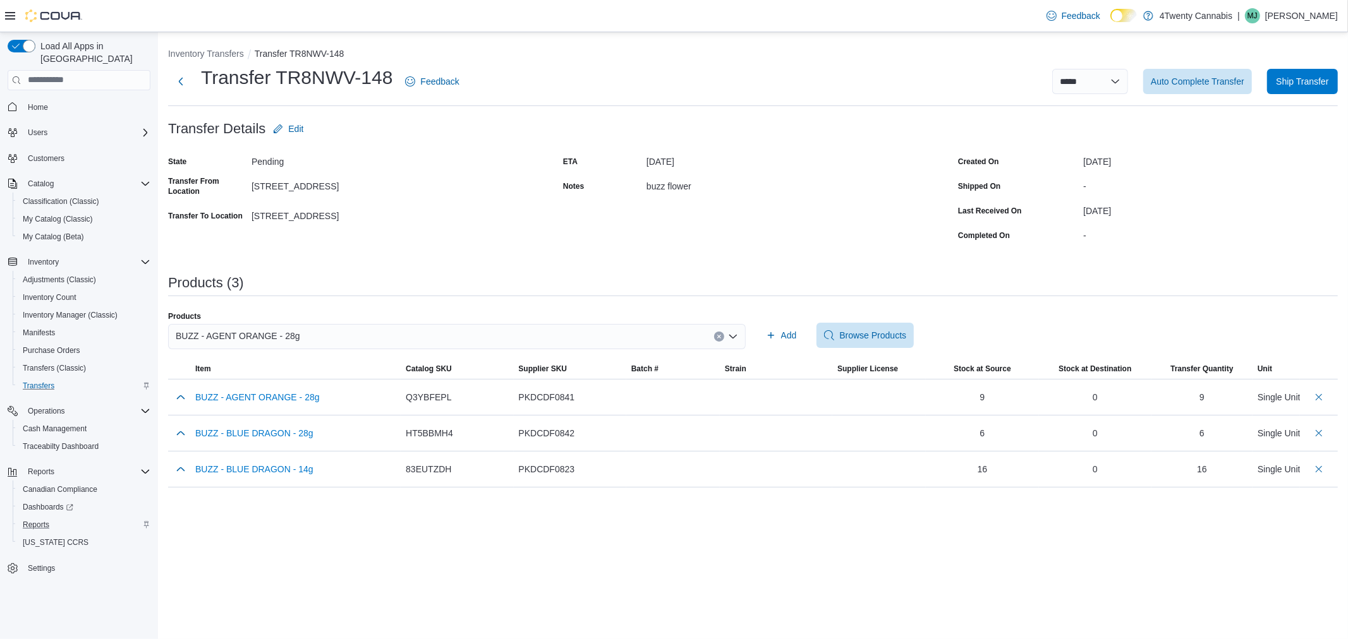
click at [519, 332] on div "BUZZ - AGENT ORANGE - 28g" at bounding box center [456, 336] width 577 height 25
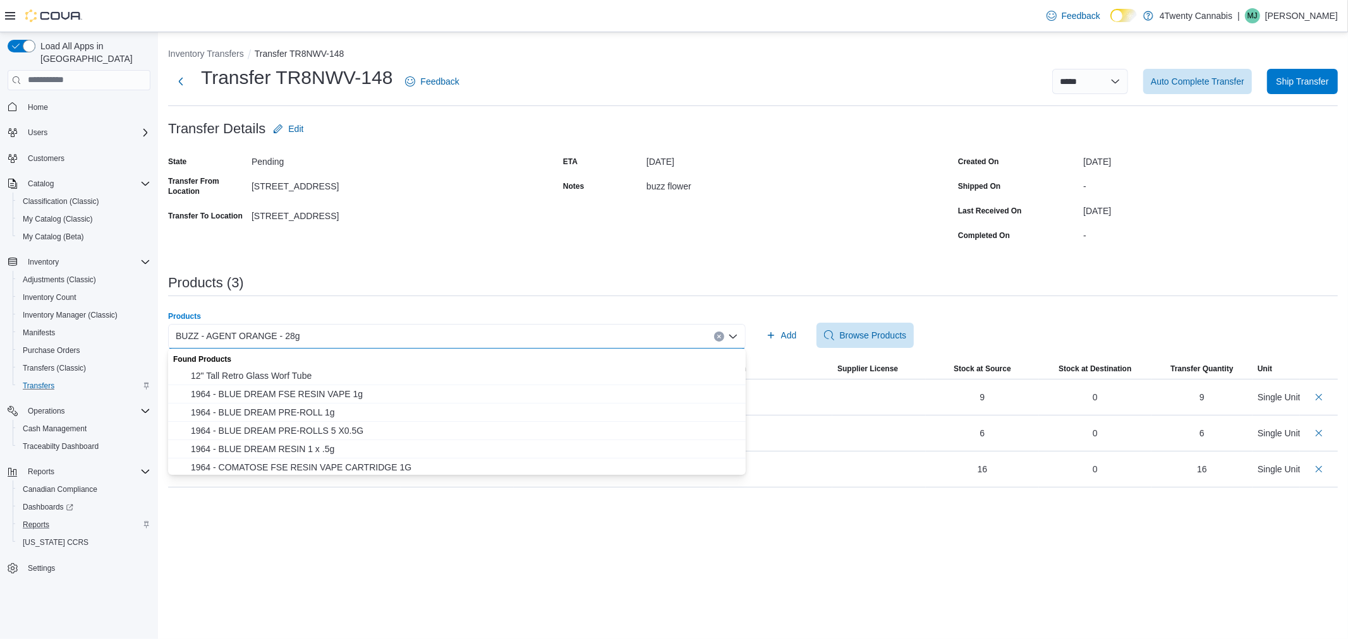
click at [519, 332] on div "BUZZ - AGENT ORANGE - 28g Combo box. Selected. BUZZ - AGENT ORANGE - 28g. Press…" at bounding box center [456, 336] width 577 height 25
click at [519, 332] on div "BUZZ - AGENT ORANGE - 28g" at bounding box center [456, 336] width 577 height 25
click at [519, 332] on div "BUZZ - AGENT ORANGE - 28g Combo box. Selected. BUZZ - AGENT ORANGE - 28g. Press…" at bounding box center [456, 336] width 577 height 25
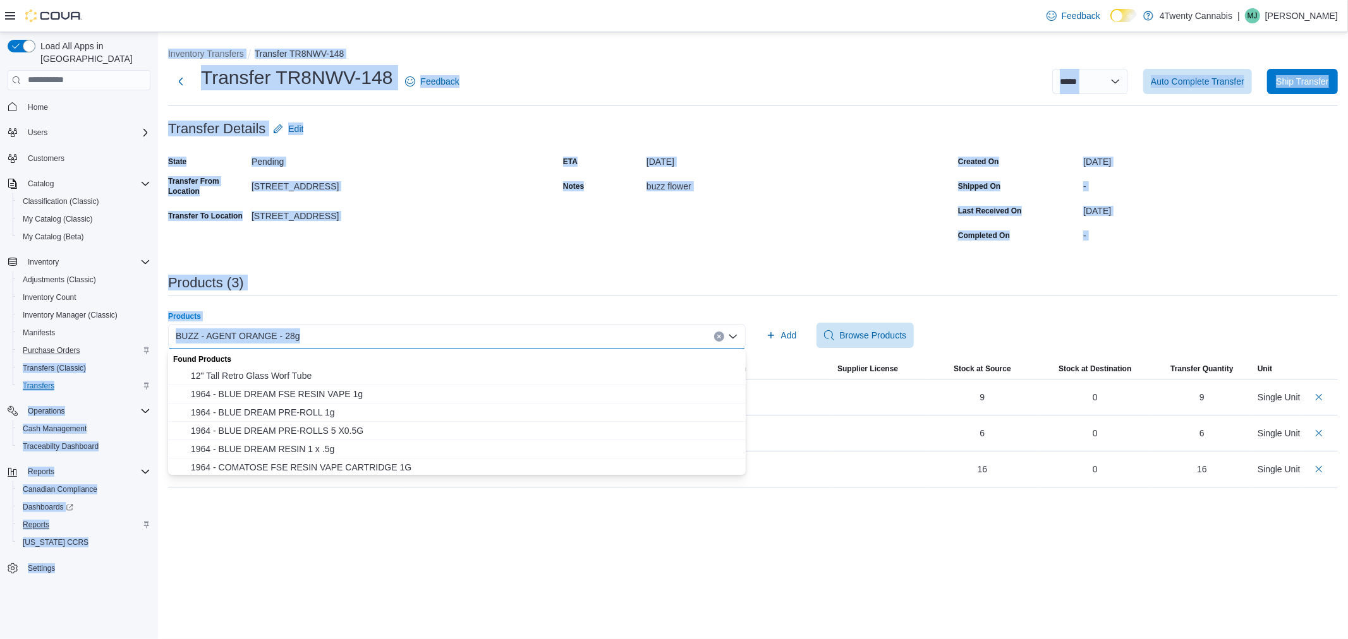
drag, startPoint x: 315, startPoint y: 332, endPoint x: 147, endPoint y: 339, distance: 167.6
click at [147, 339] on div "**********" at bounding box center [674, 335] width 1348 height 607
click at [323, 337] on div "BUZZ - AGENT ORANGE - 28g" at bounding box center [456, 336] width 577 height 25
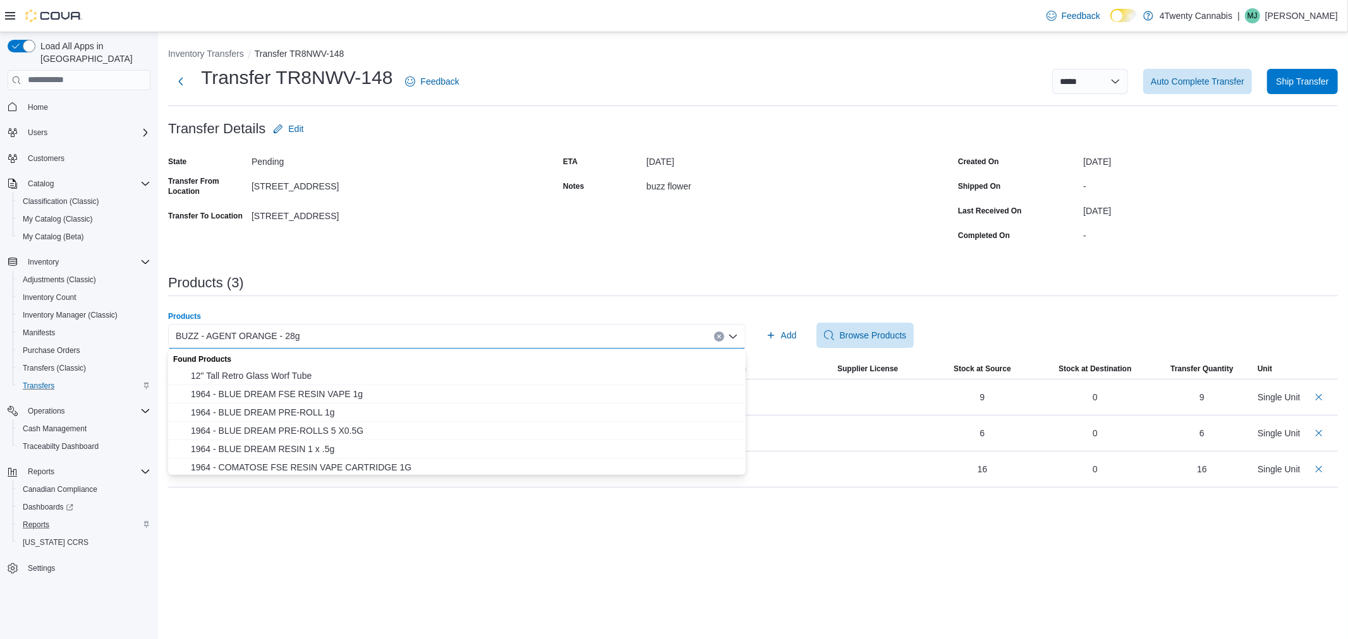
click at [323, 337] on div "BUZZ - AGENT ORANGE - 28g Combo box. Selected. BUZZ - AGENT ORANGE - 28g. Press…" at bounding box center [456, 336] width 577 height 25
click at [311, 337] on div "BUZZ - AGENT ORANGE - 28g Combo box. Selected. BUZZ - AGENT ORANGE - 28g. Press…" at bounding box center [456, 336] width 577 height 25
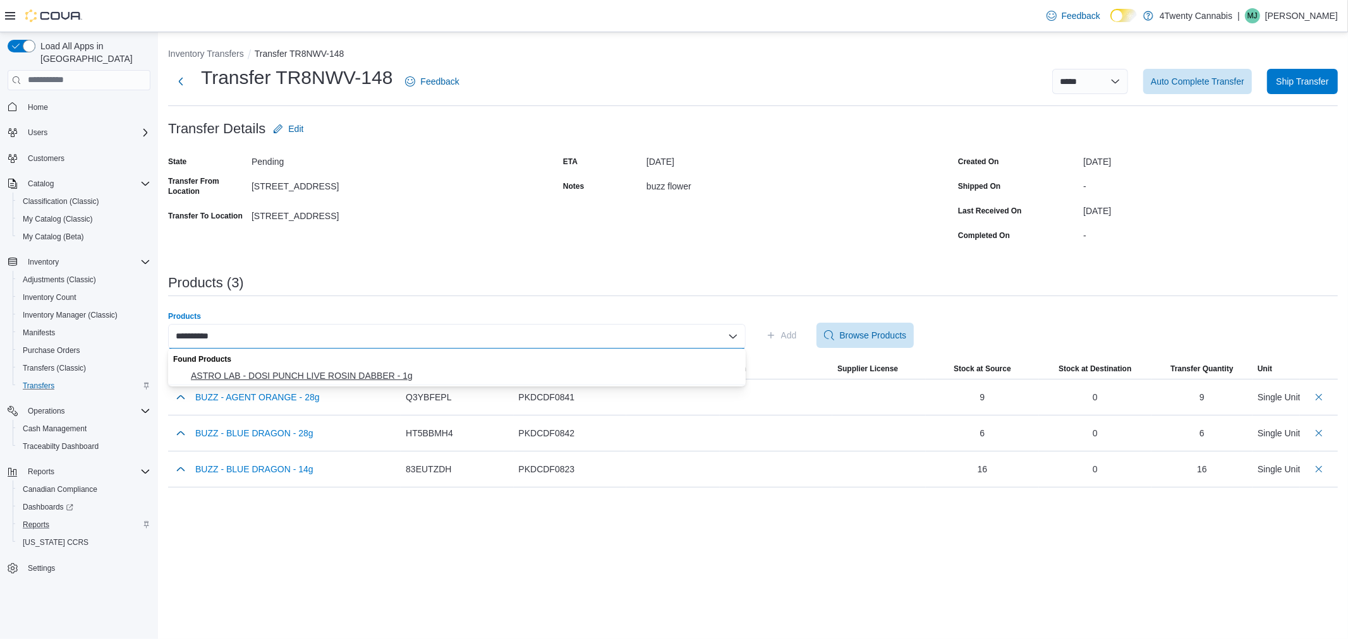
type input "**********"
click at [321, 378] on span "ASTRO LAB - DOSI PUNCH LIVE ROSIN DABBER - 1g" at bounding box center [464, 376] width 547 height 13
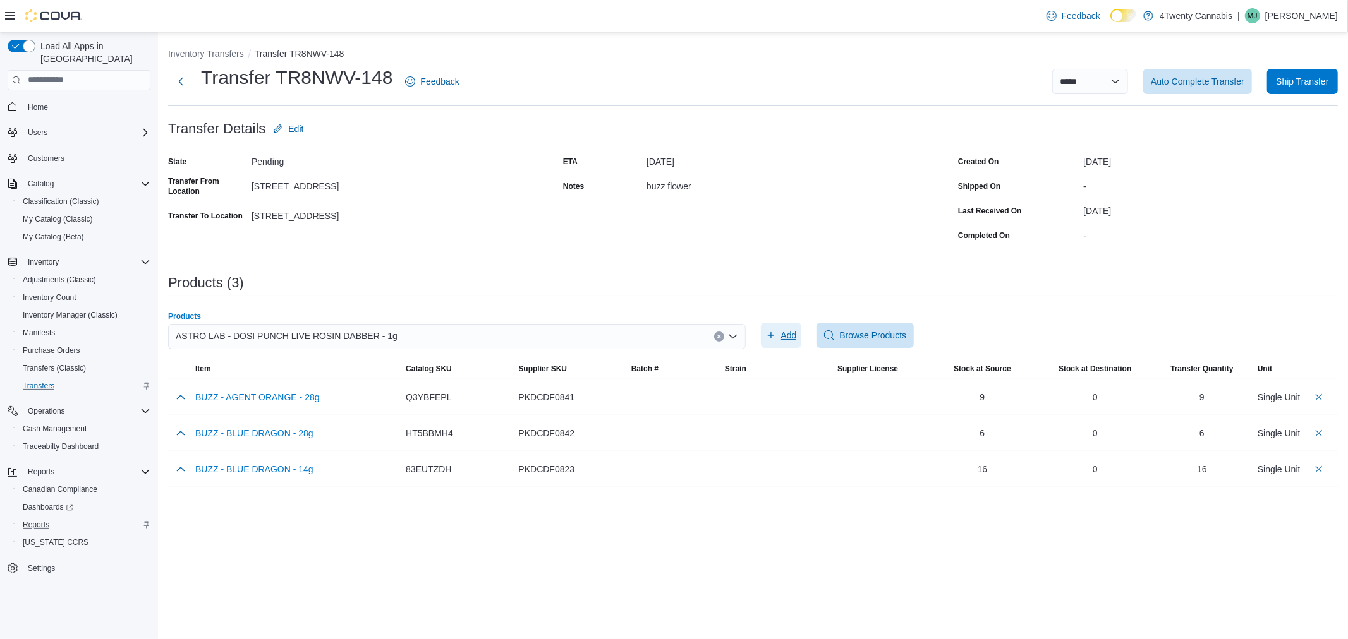
click at [786, 330] on span "Add" at bounding box center [789, 335] width 16 height 13
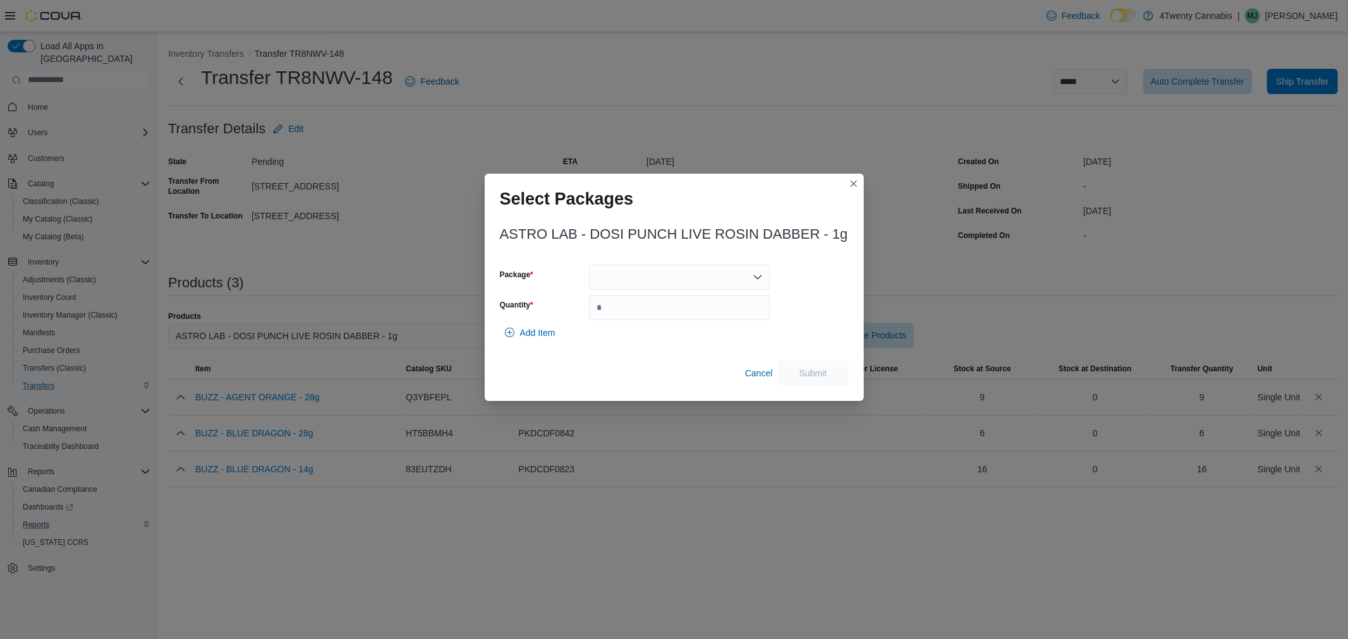
click at [655, 283] on div at bounding box center [679, 277] width 181 height 25
click at [642, 318] on span "HW6460-D" at bounding box center [687, 317] width 151 height 13
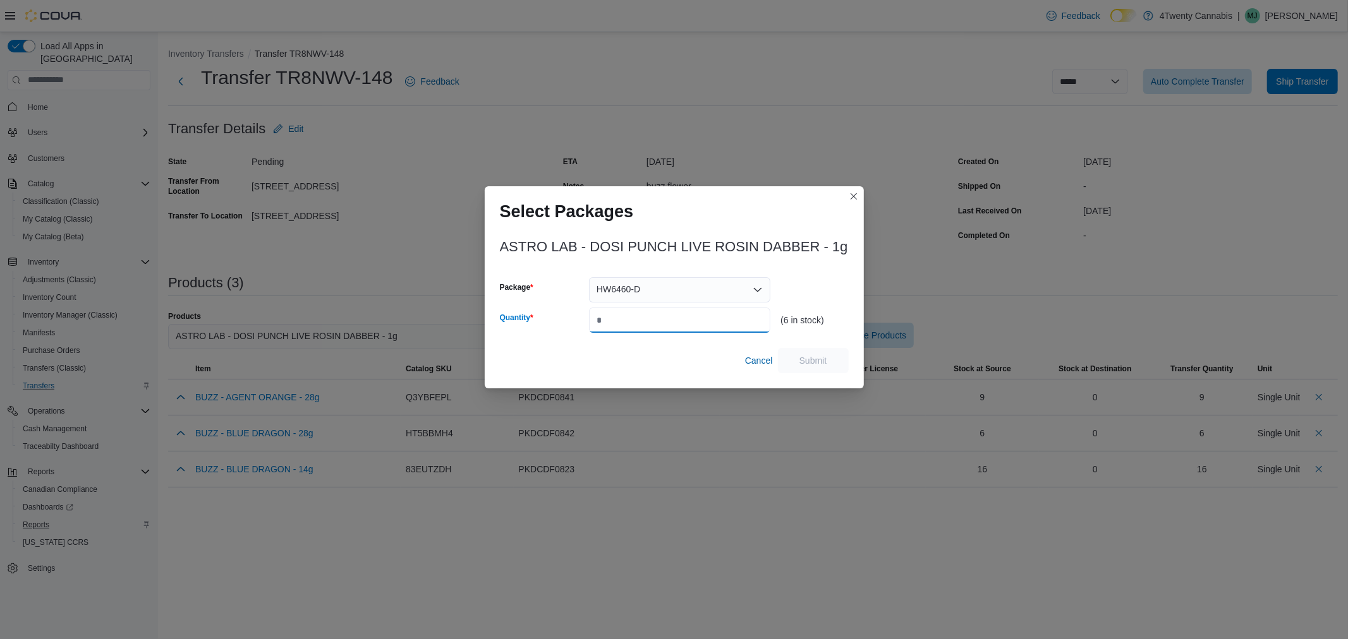
click at [645, 312] on input "Quantity" at bounding box center [679, 320] width 181 height 25
type input "*"
click at [818, 360] on span "Submit" at bounding box center [813, 360] width 28 height 13
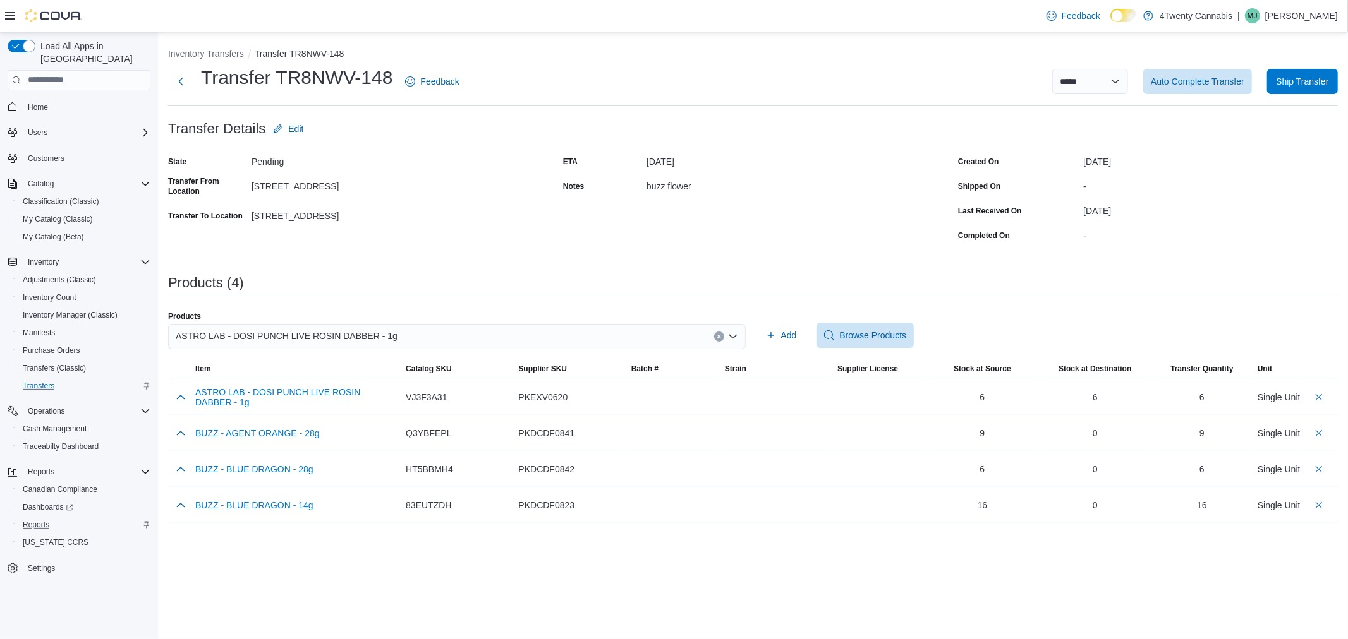
click at [586, 336] on div "ASTRO LAB - DOSI PUNCH LIVE ROSIN DABBER - 1g" at bounding box center [456, 336] width 577 height 25
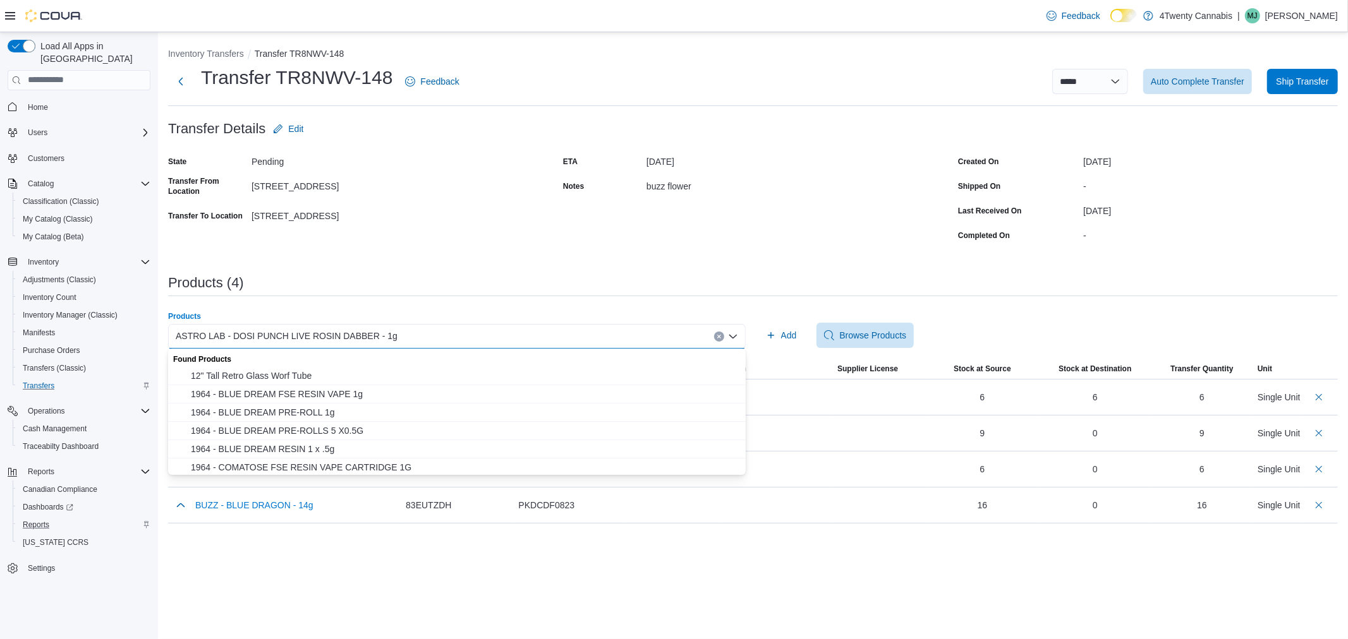
click at [586, 336] on div "ASTRO LAB - DOSI PUNCH LIVE ROSIN DABBER - 1g Combo box. Selected. ASTRO LAB - …" at bounding box center [456, 336] width 577 height 25
click at [586, 336] on div "ASTRO LAB - DOSI PUNCH LIVE ROSIN DABBER - 1g" at bounding box center [456, 336] width 577 height 25
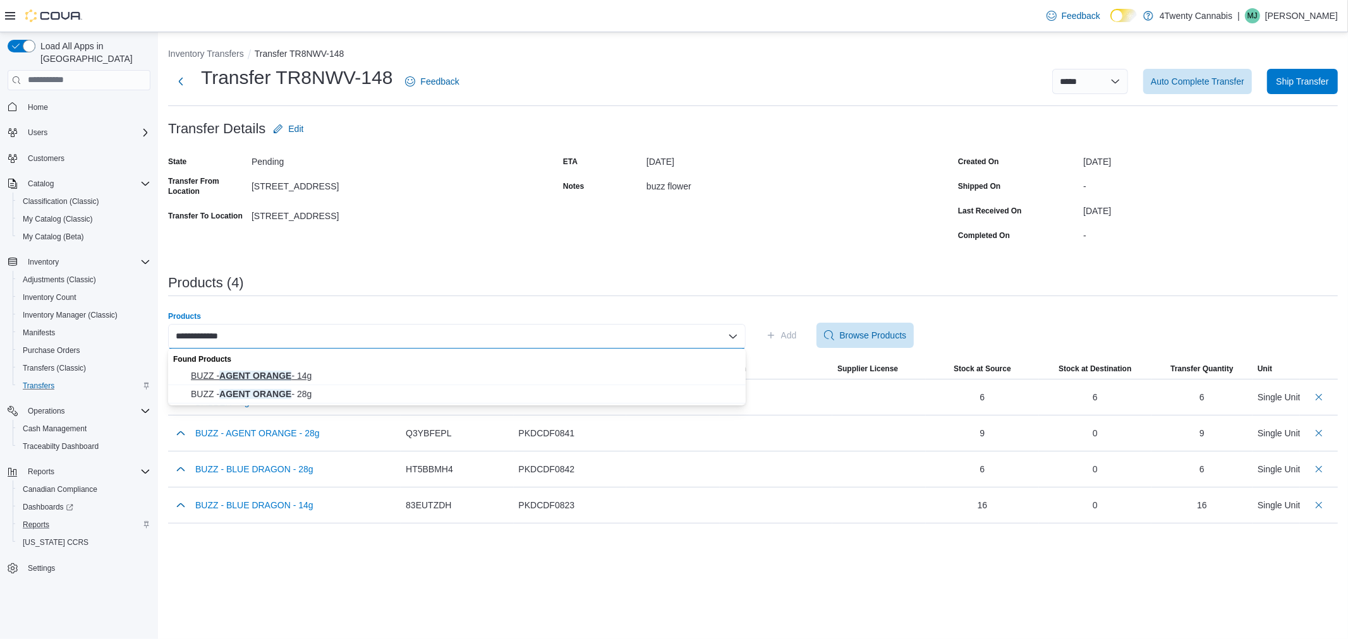
type input "**********"
click at [267, 373] on span "BUZZ - AGENT ORANGE - 14g" at bounding box center [464, 376] width 547 height 13
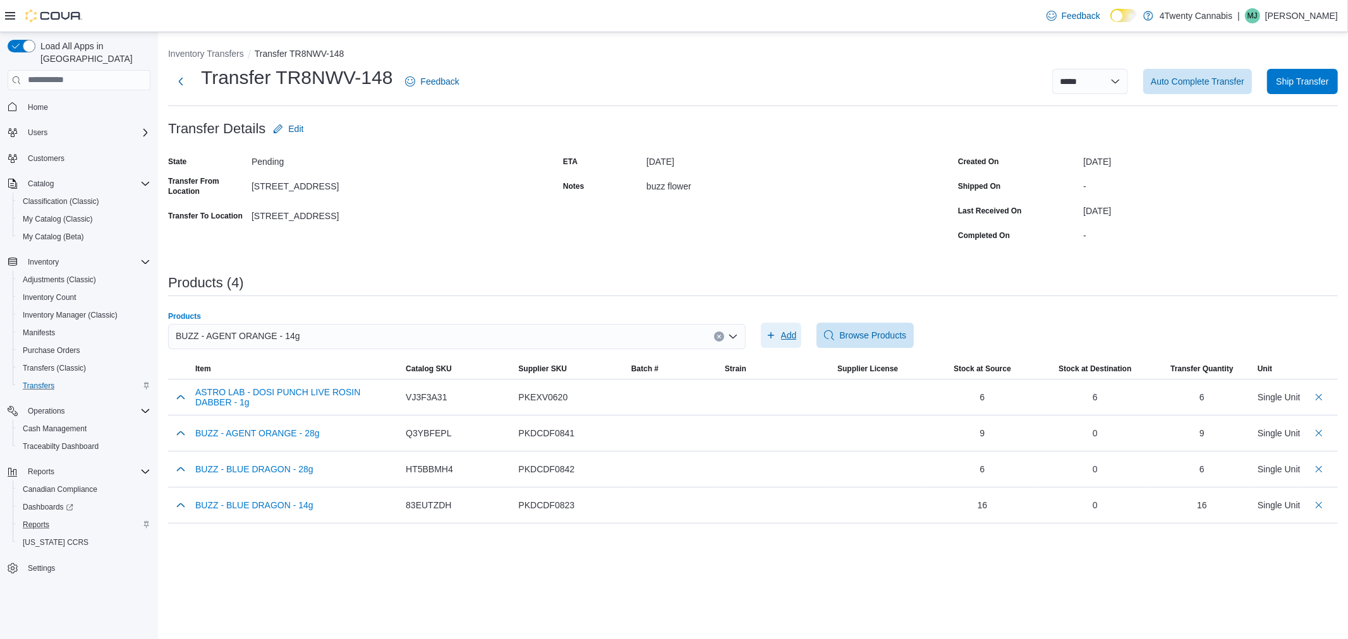
click at [775, 339] on icon "button" at bounding box center [771, 335] width 10 height 10
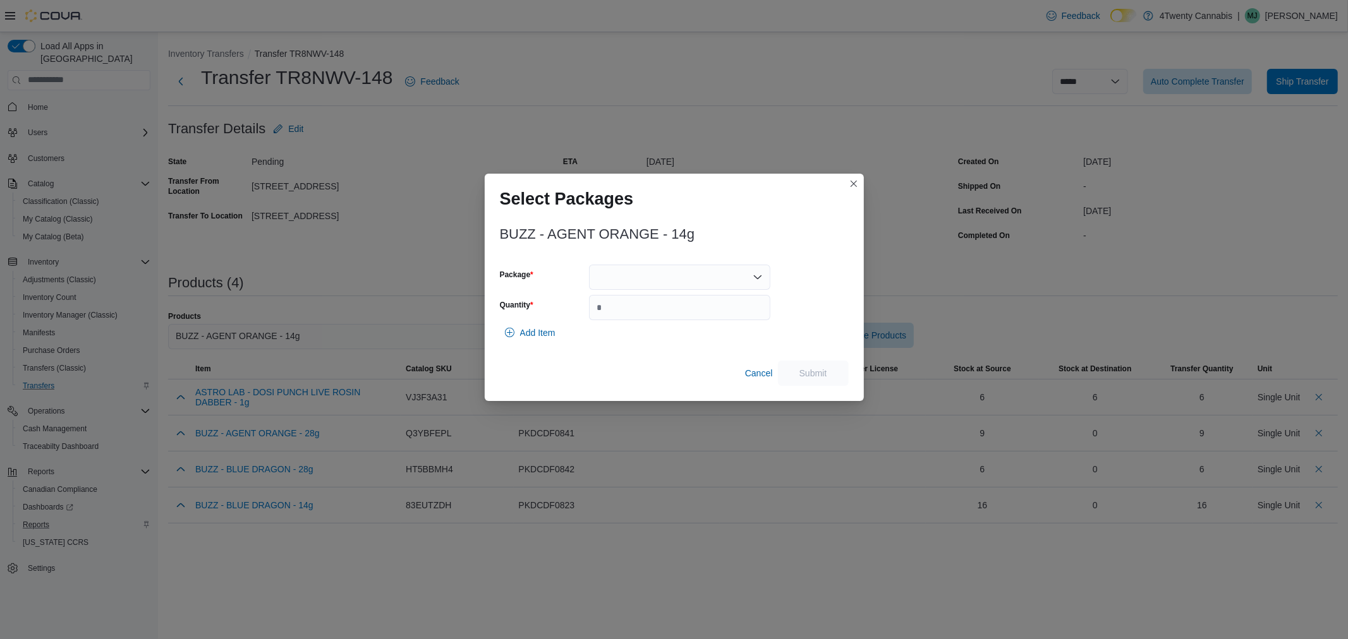
click at [668, 287] on div at bounding box center [679, 277] width 181 height 25
click at [649, 316] on span "HW6535-D" at bounding box center [687, 317] width 151 height 13
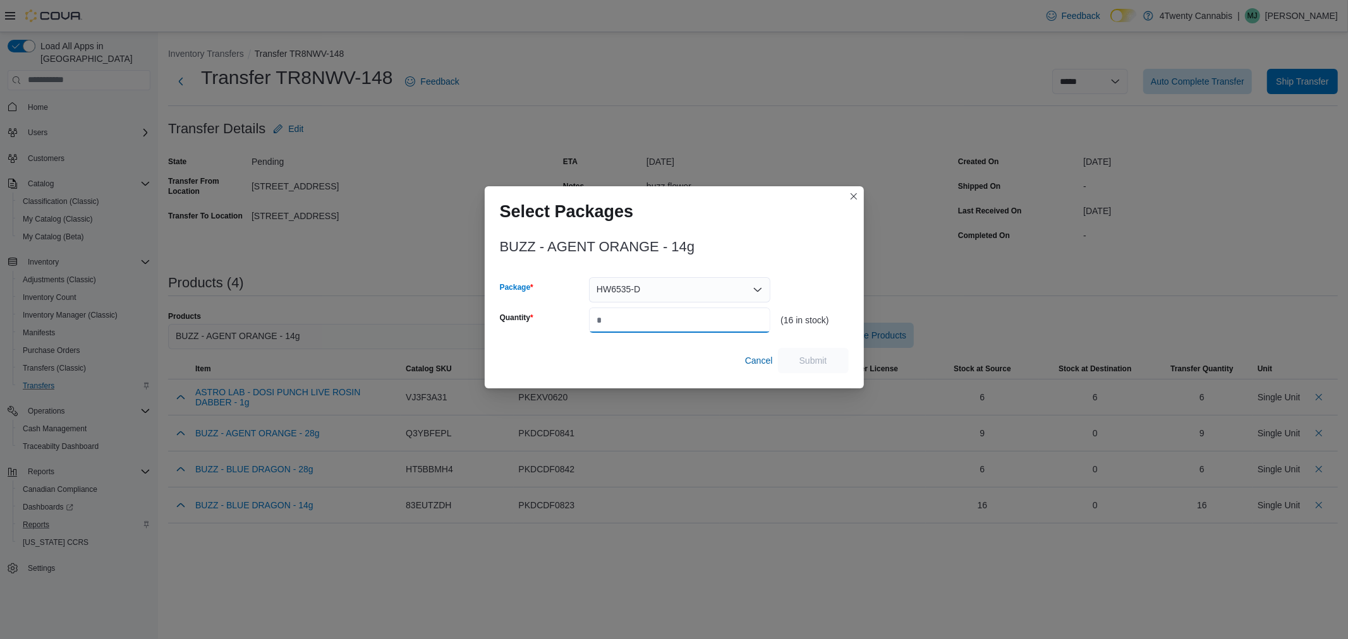
click at [653, 318] on input "Quantity" at bounding box center [679, 320] width 181 height 25
type input "**"
click at [809, 351] on span "Submit" at bounding box center [813, 359] width 56 height 25
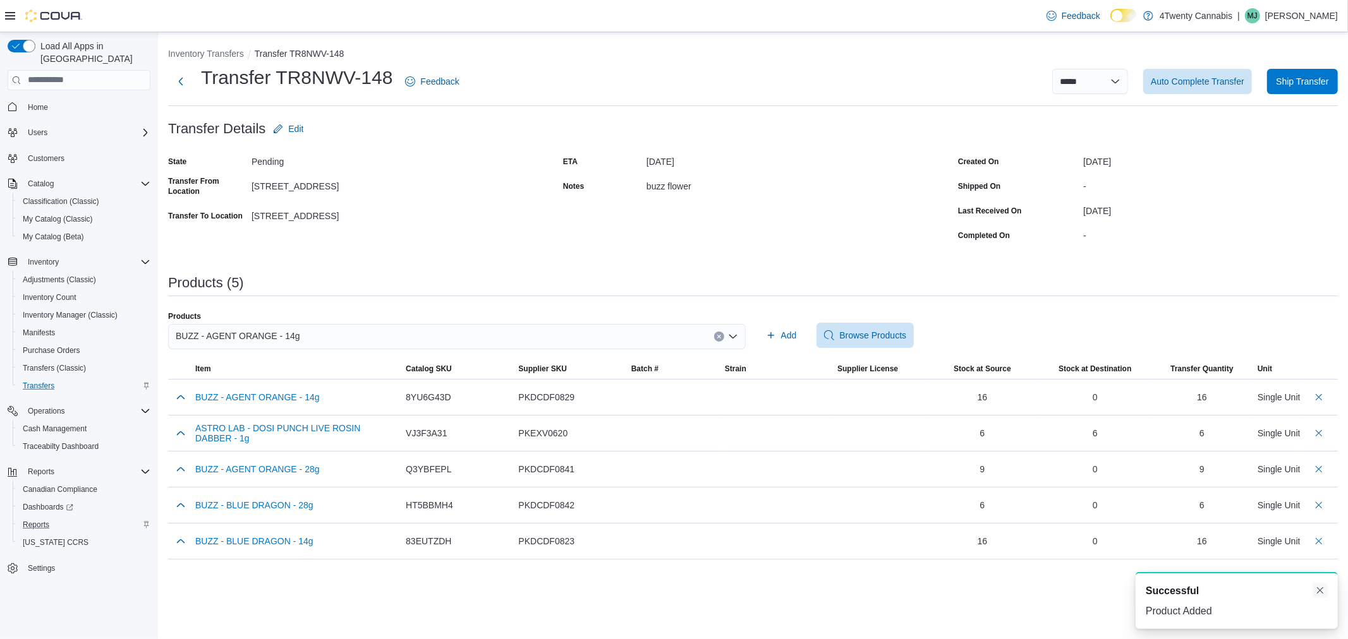
click at [1321, 588] on button "Dismiss toast" at bounding box center [1319, 590] width 15 height 15
click at [1292, 79] on span "Ship Transfer" at bounding box center [1302, 81] width 52 height 13
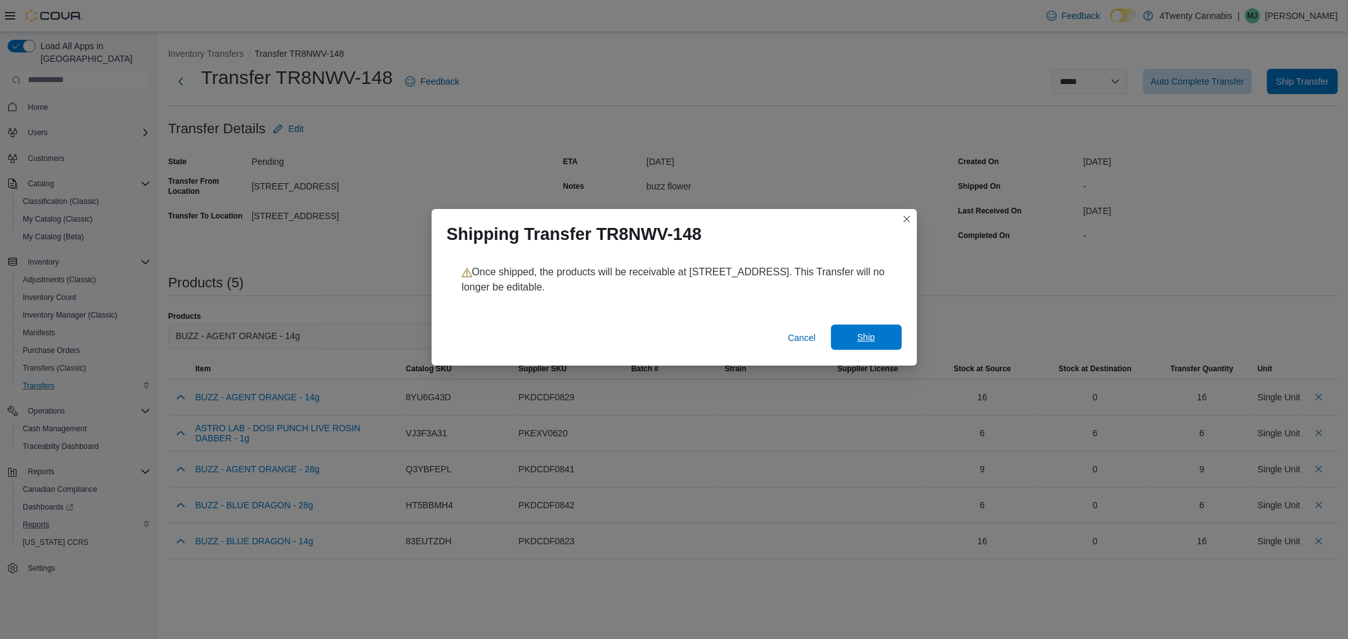
click at [853, 337] on span "Ship" at bounding box center [866, 337] width 56 height 25
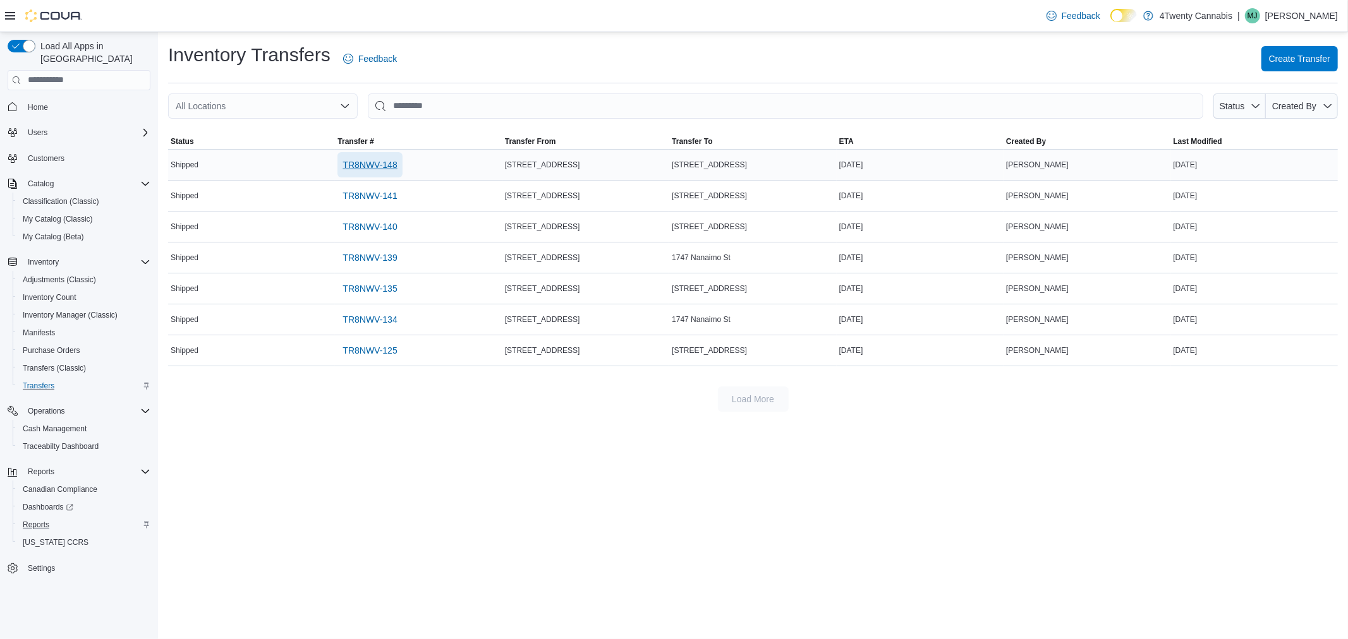
click at [367, 169] on span "TR8NWV-148" at bounding box center [369, 165] width 54 height 13
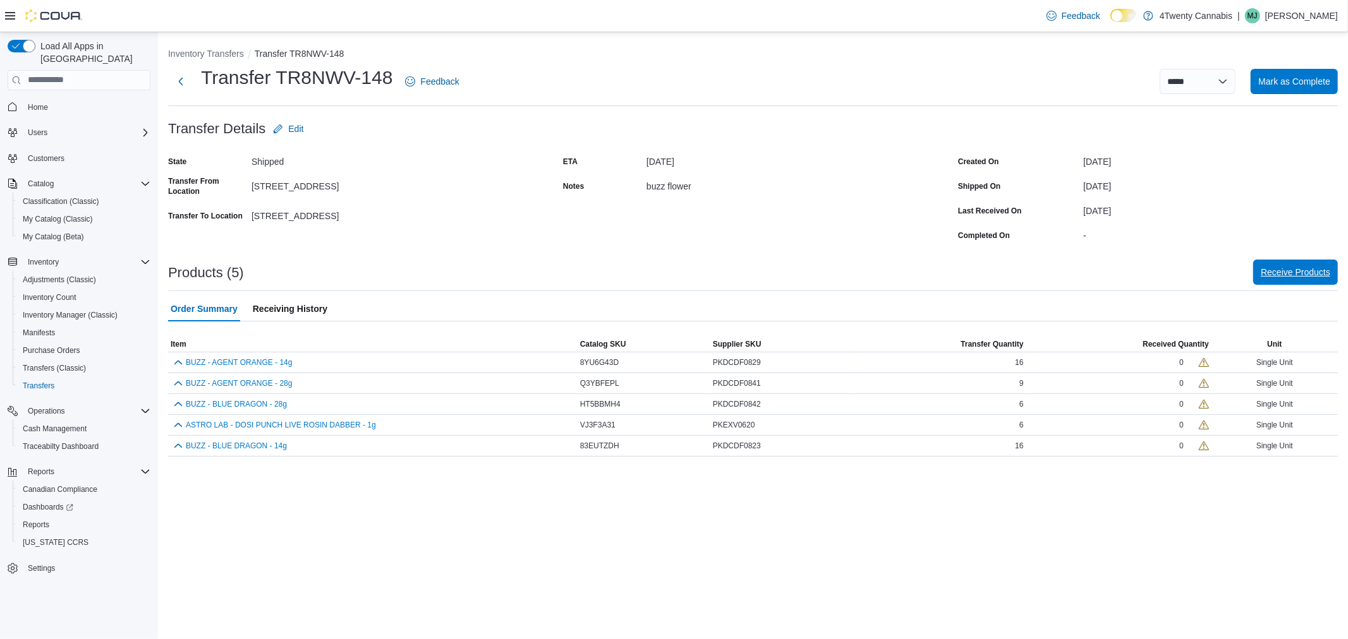
click at [1301, 275] on span "Receive Products" at bounding box center [1294, 272] width 69 height 13
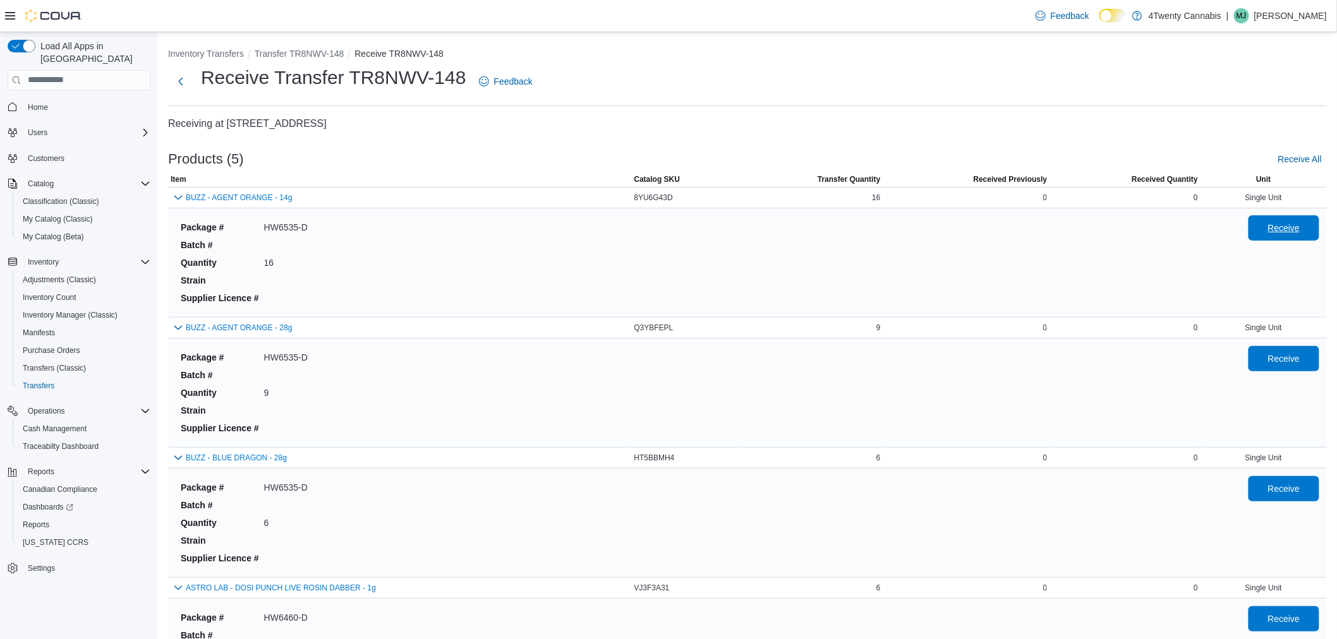
click at [1293, 229] on span "Receive" at bounding box center [1284, 228] width 32 height 13
click at [1280, 354] on span "Receive" at bounding box center [1284, 358] width 32 height 13
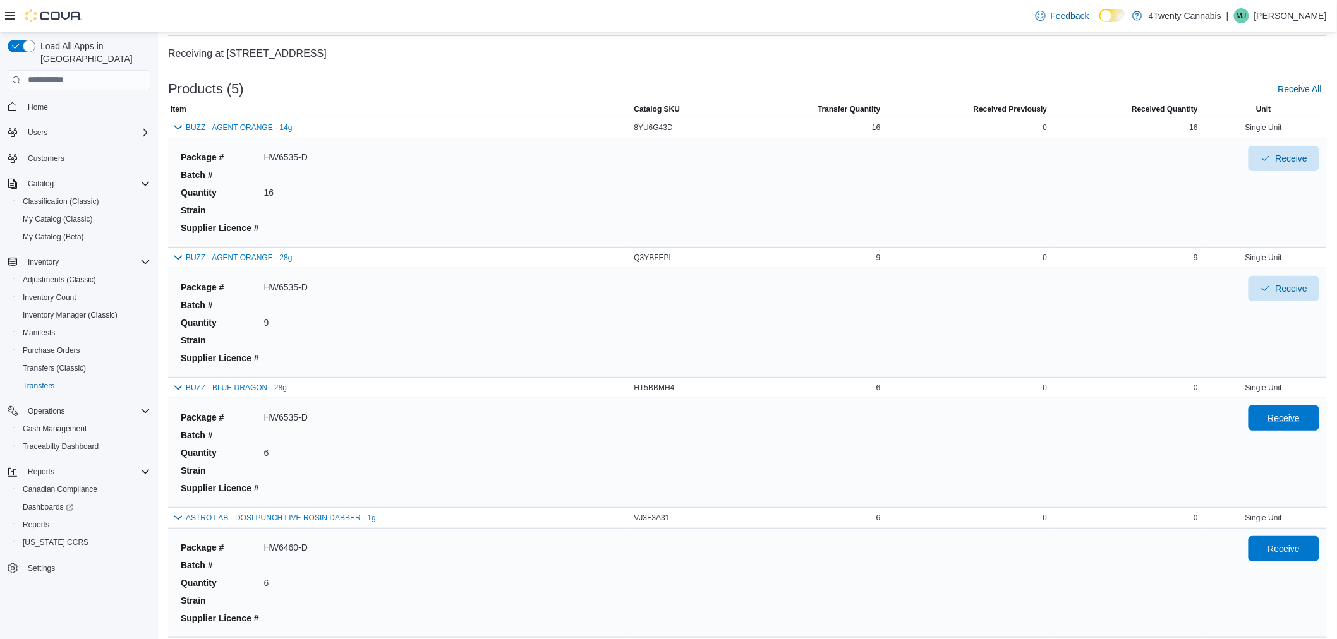
click at [1287, 424] on span "Receive" at bounding box center [1284, 418] width 32 height 13
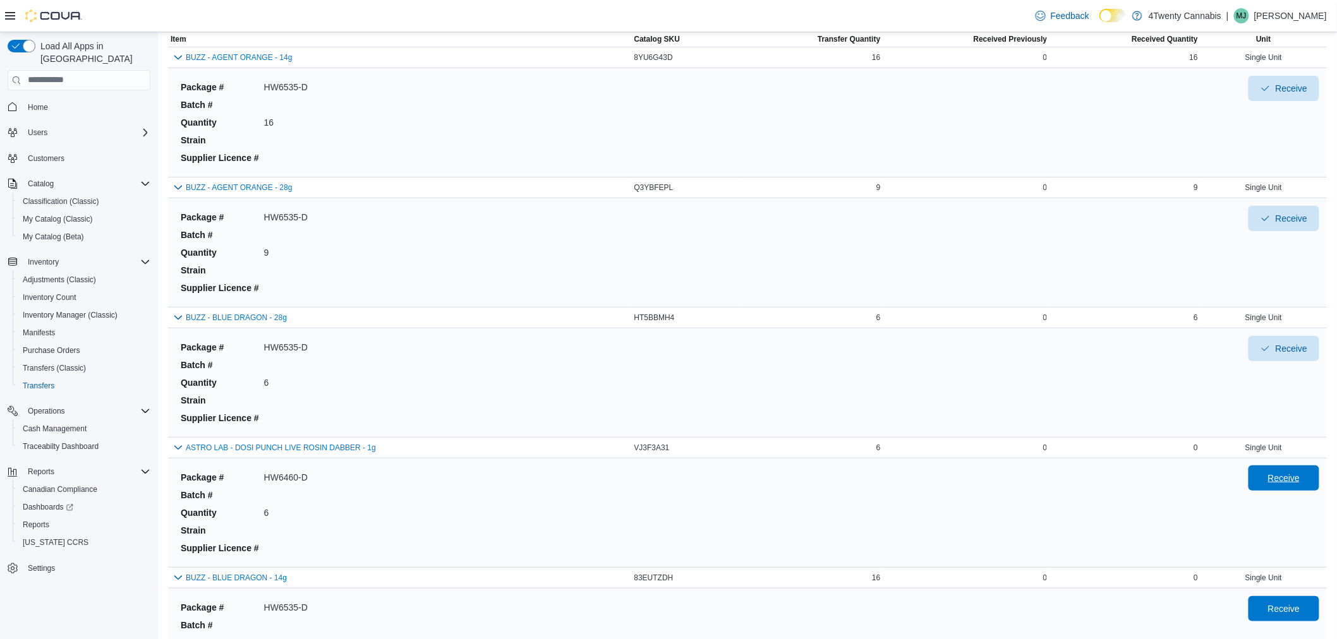
click at [1296, 478] on span "Receive" at bounding box center [1284, 478] width 32 height 13
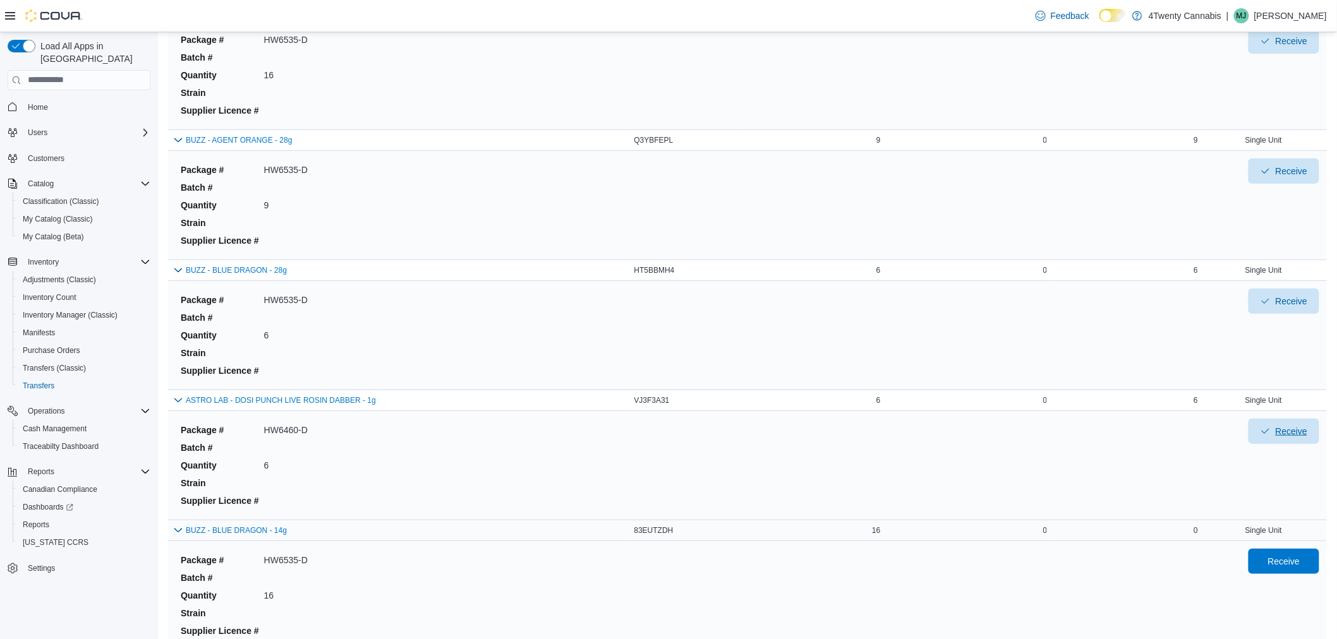
scroll to position [246, 0]
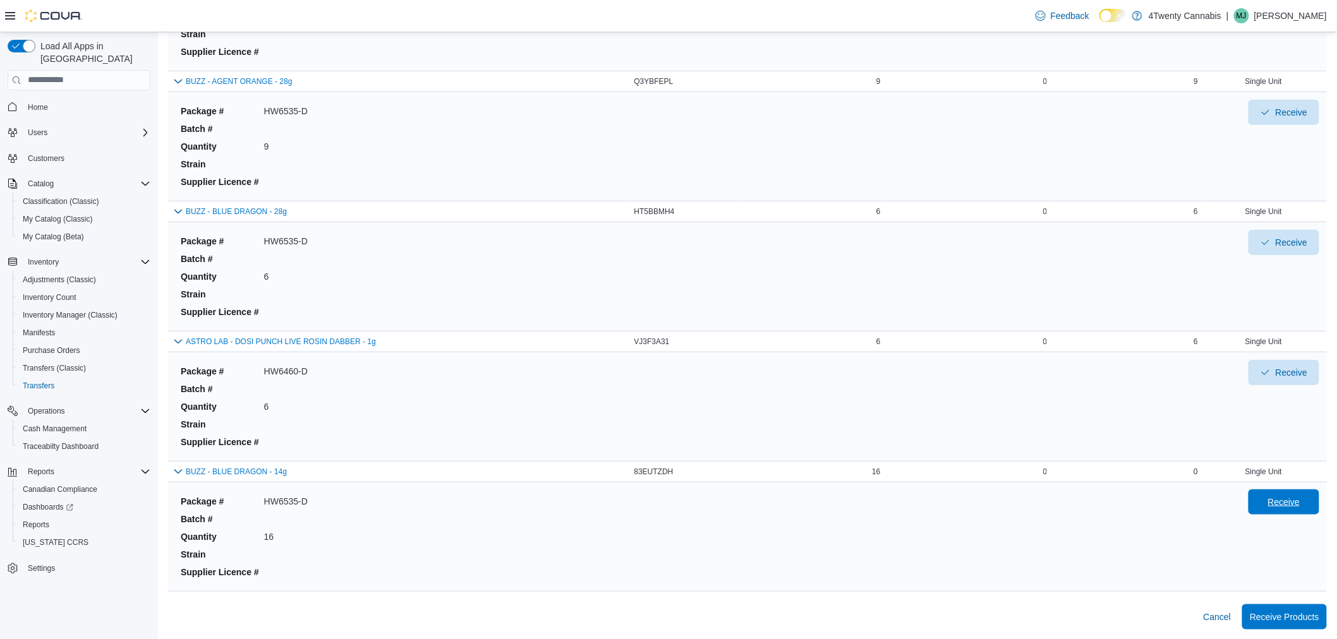
click at [1287, 497] on span "Receive" at bounding box center [1284, 502] width 32 height 13
click at [1283, 613] on span "Receive Products" at bounding box center [1284, 616] width 69 height 13
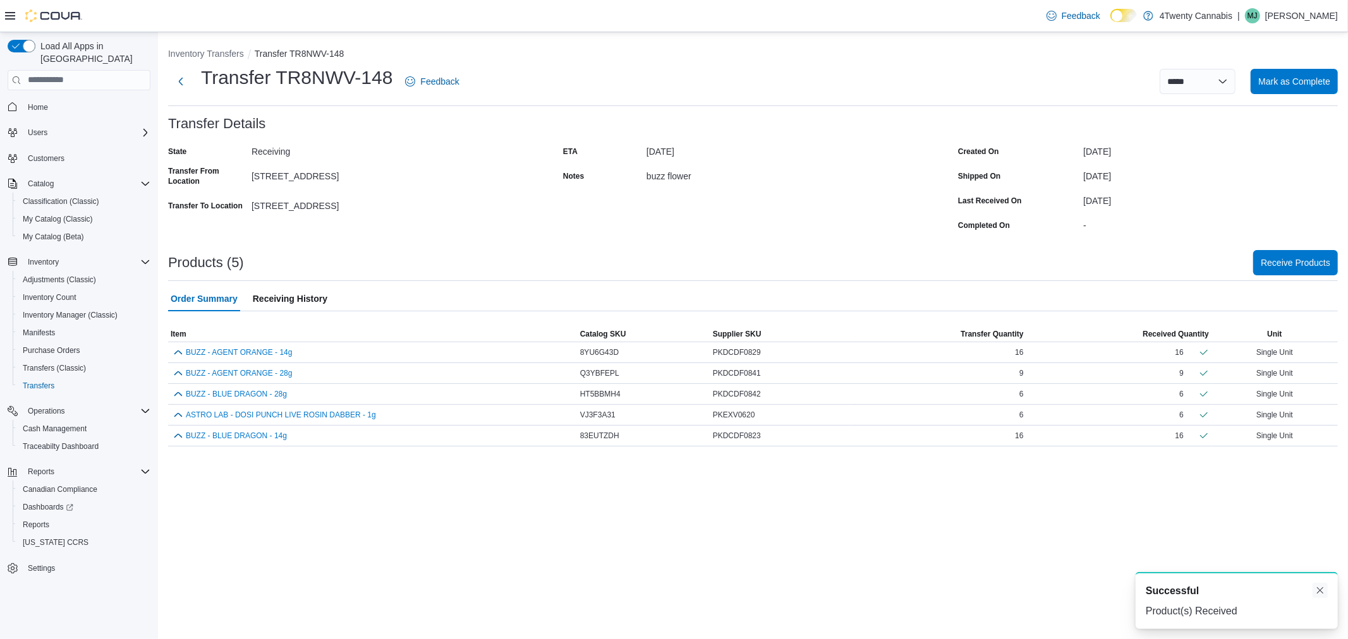
click at [1324, 591] on button "Dismiss toast" at bounding box center [1319, 590] width 15 height 15
click at [1151, 513] on div "**********" at bounding box center [753, 335] width 1190 height 607
click at [1279, 80] on span "Mark as Complete" at bounding box center [1294, 81] width 72 height 13
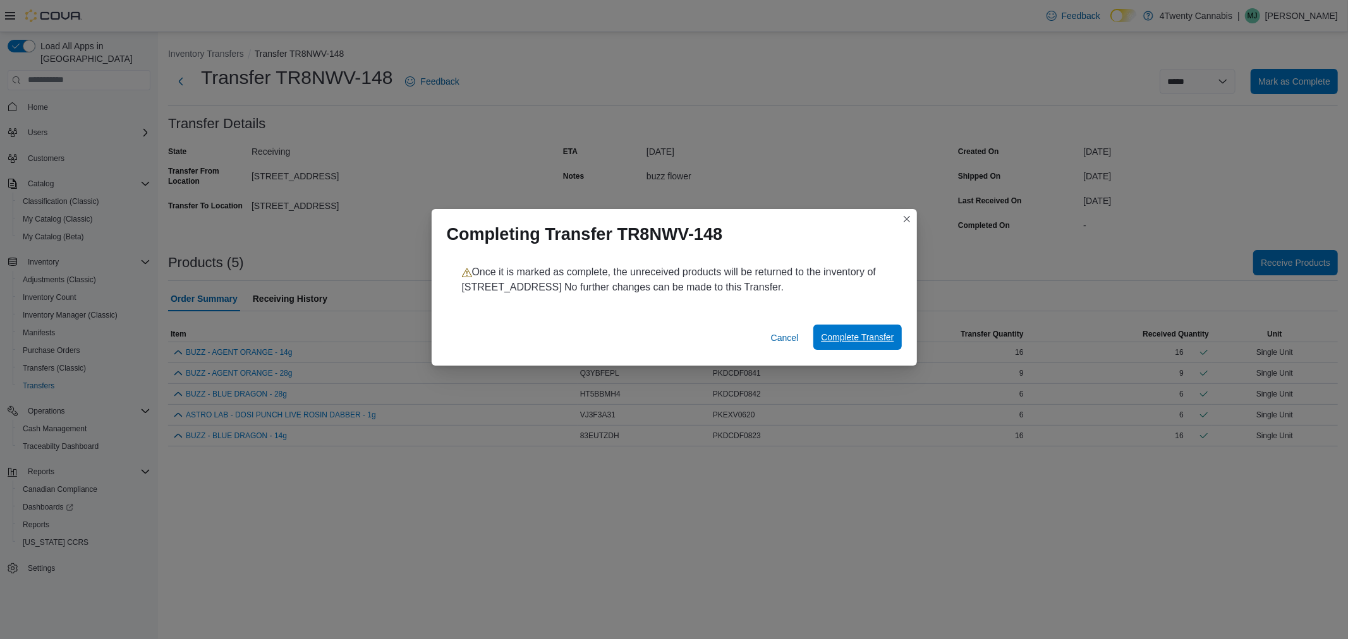
click at [867, 333] on span "Complete Transfer" at bounding box center [857, 337] width 73 height 13
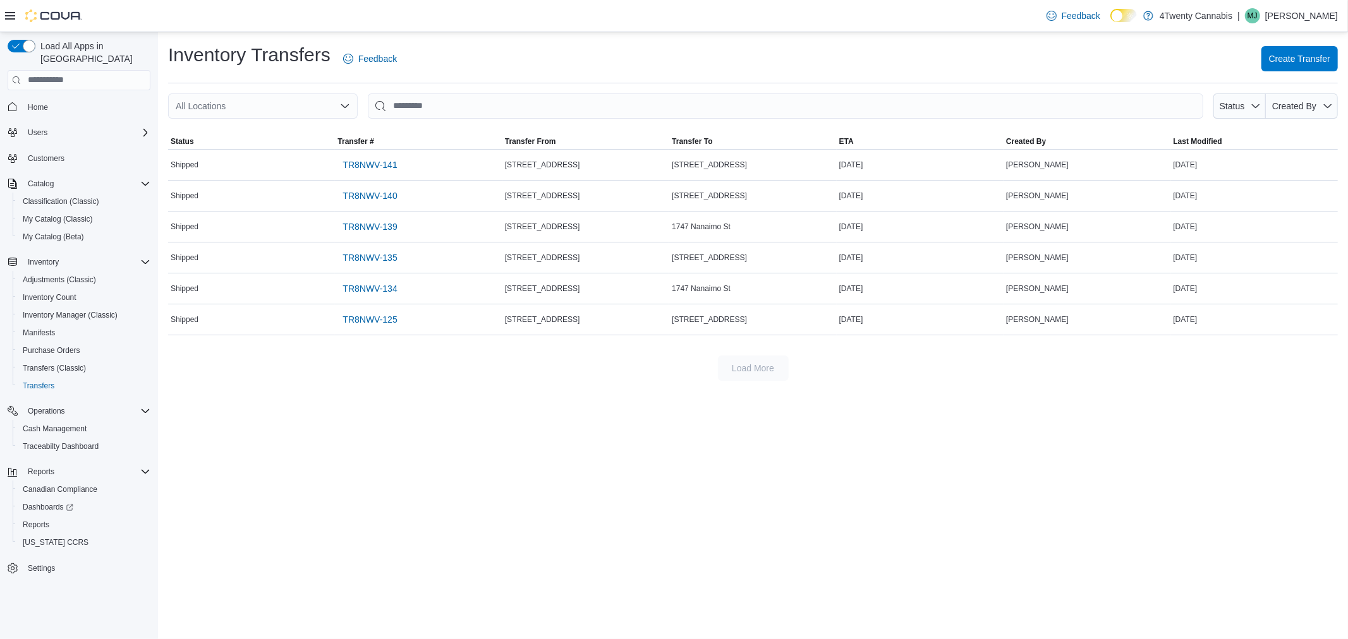
click at [545, 418] on div "Inventory Transfers Feedback Create Transfer All Locations Status Created By So…" at bounding box center [753, 335] width 1190 height 607
